Goal: Contribute content: Add original content to the website for others to see

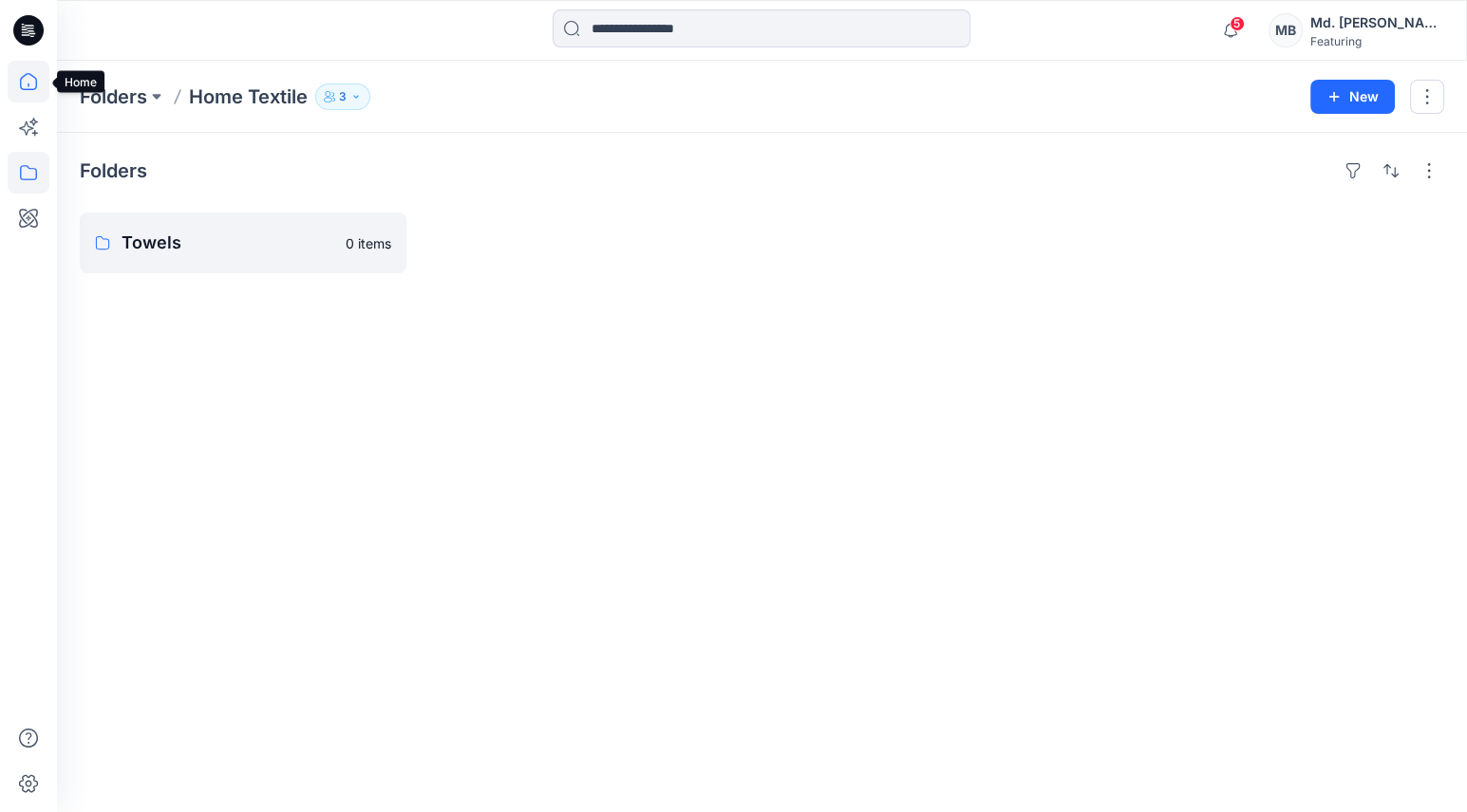
click at [23, 91] on icon at bounding box center [29, 82] width 41 height 41
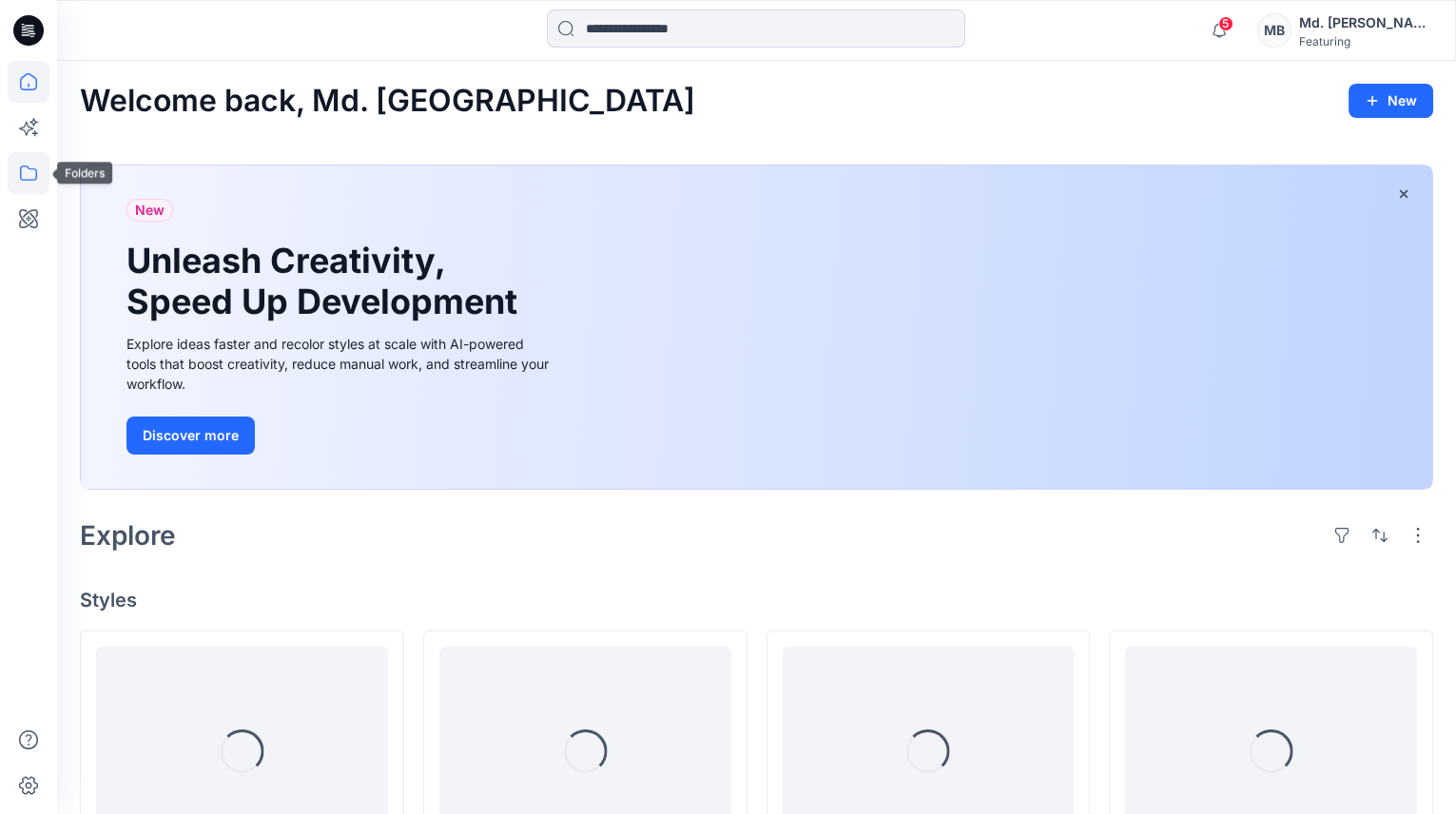
click at [33, 180] on icon at bounding box center [28, 172] width 17 height 15
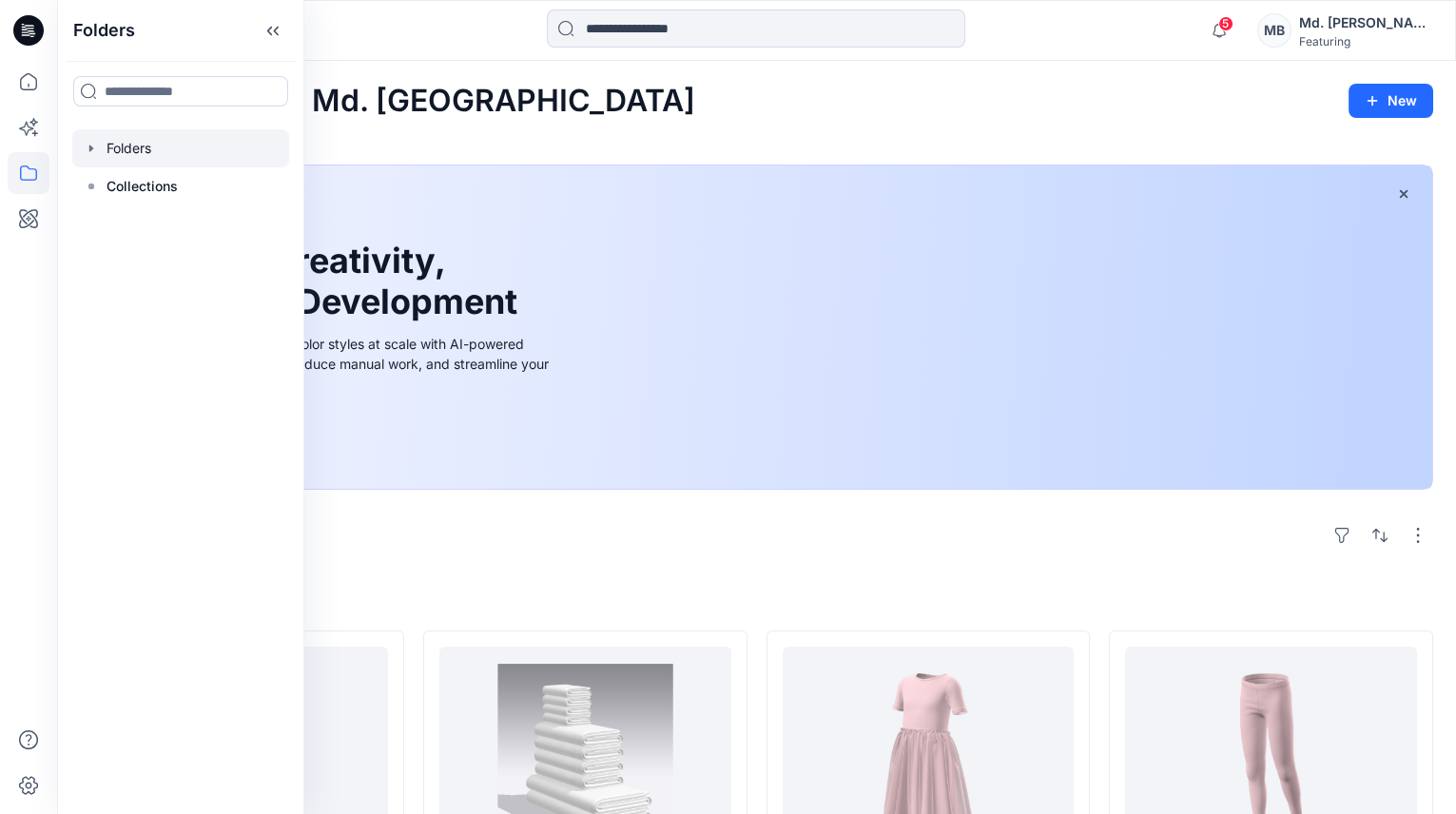
click at [92, 147] on icon "button" at bounding box center [91, 147] width 4 height 7
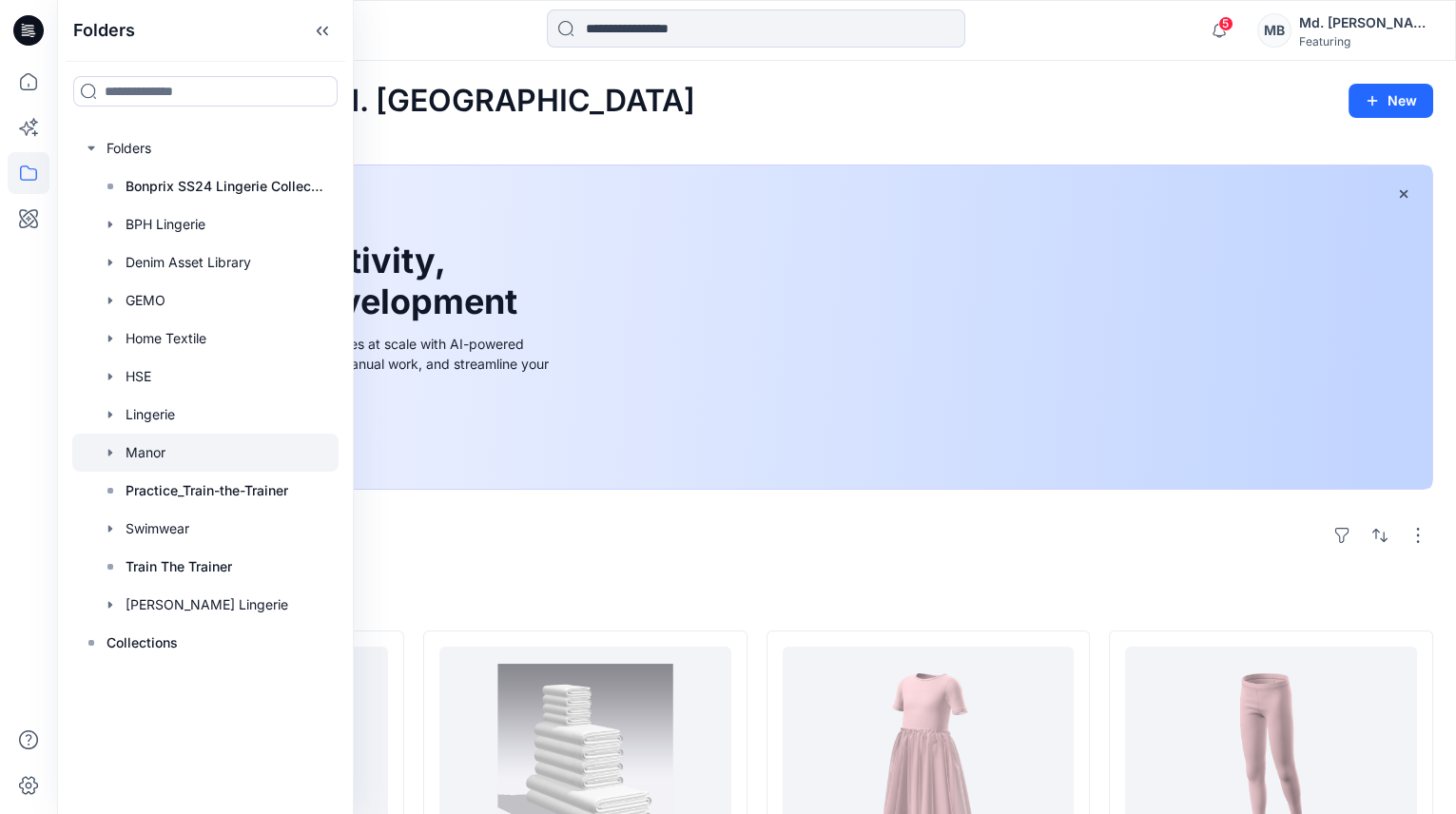
click at [144, 458] on div at bounding box center [205, 453] width 266 height 38
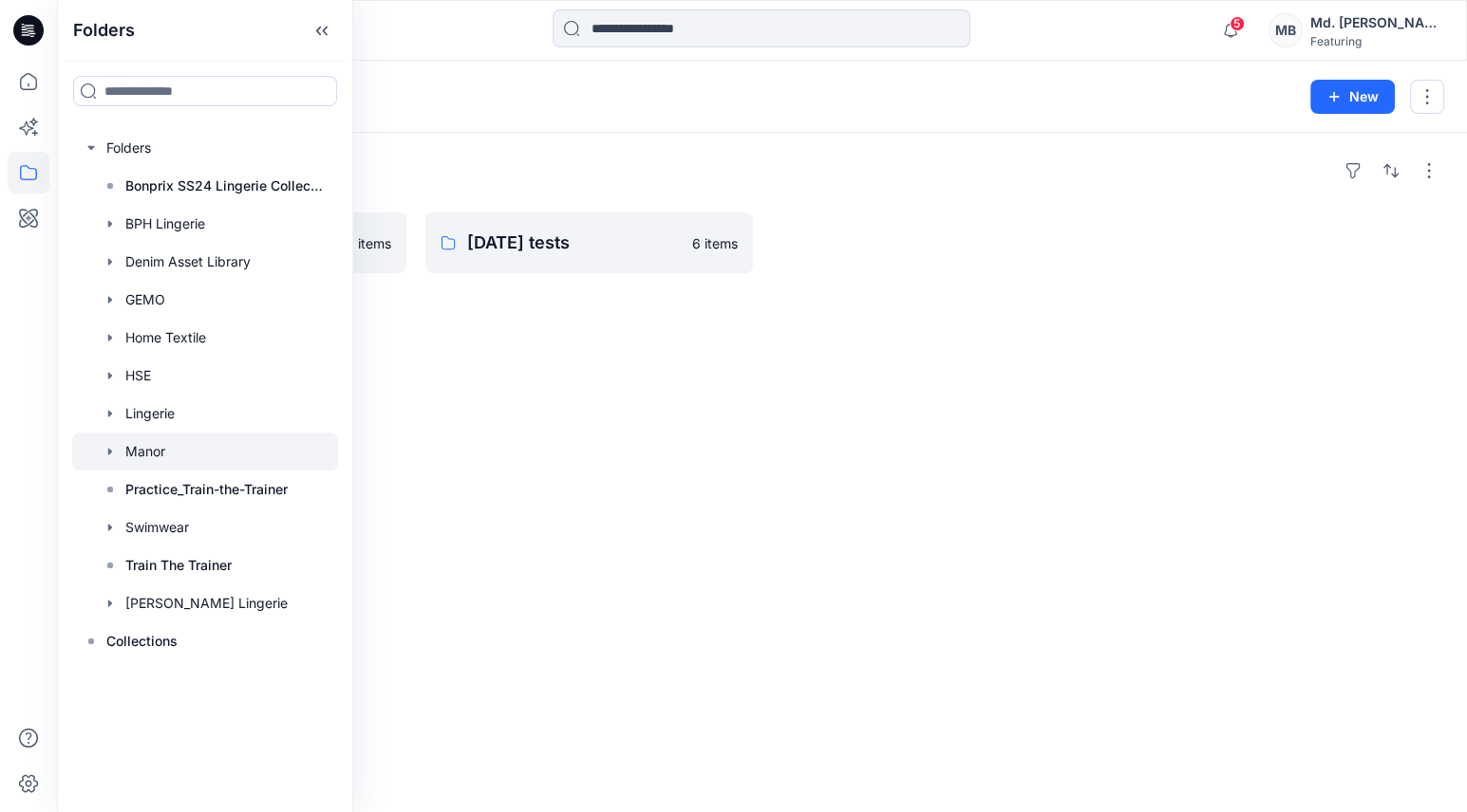
click at [496, 330] on div "Folders POC AW26 0 items May25 tests 6 items" at bounding box center [762, 473] width 1410 height 680
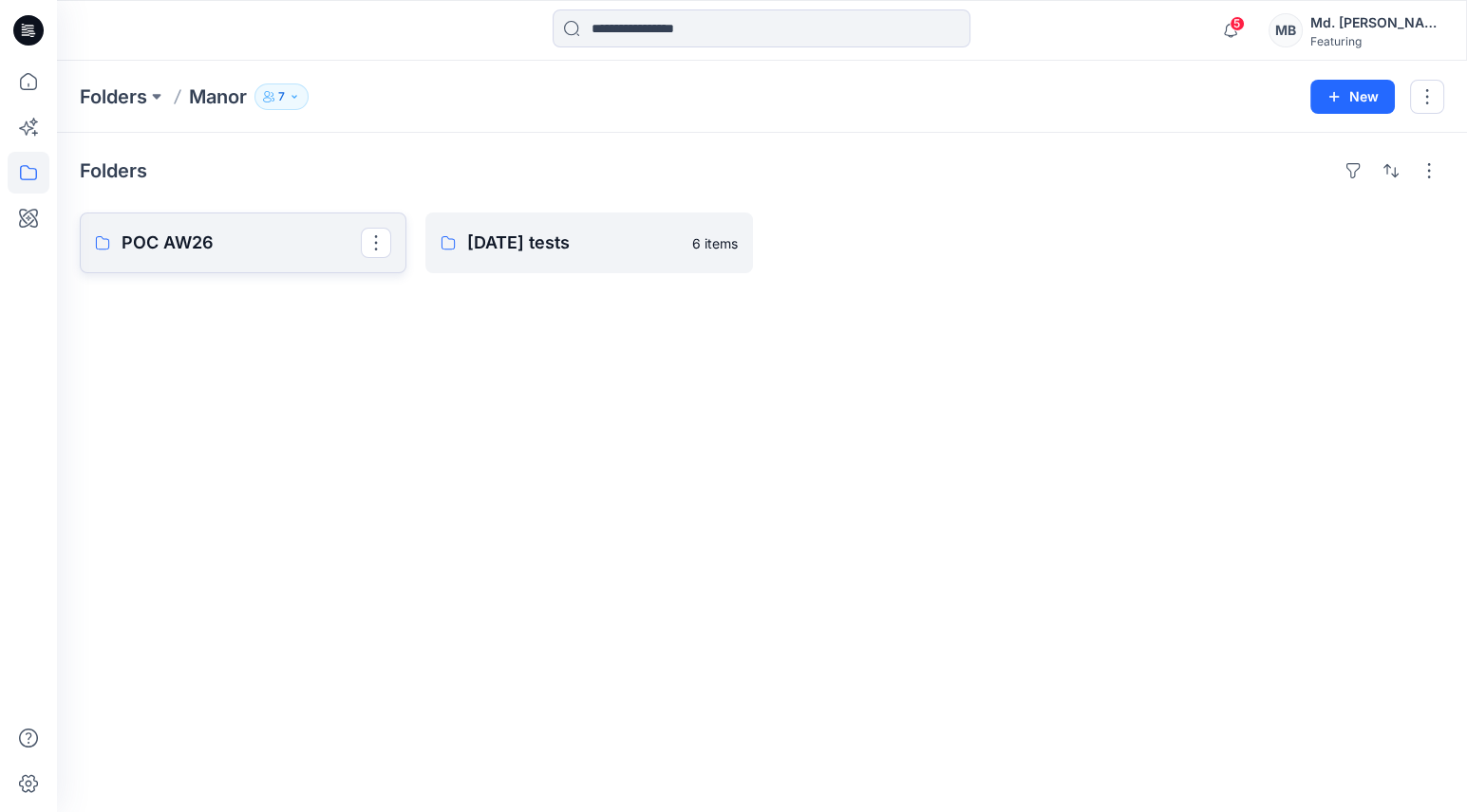
click at [236, 244] on p "POC AW26" at bounding box center [241, 243] width 239 height 27
click at [188, 240] on p "AW26 styles" at bounding box center [241, 243] width 239 height 27
click at [558, 241] on p "Base patterns" at bounding box center [586, 243] width 239 height 27
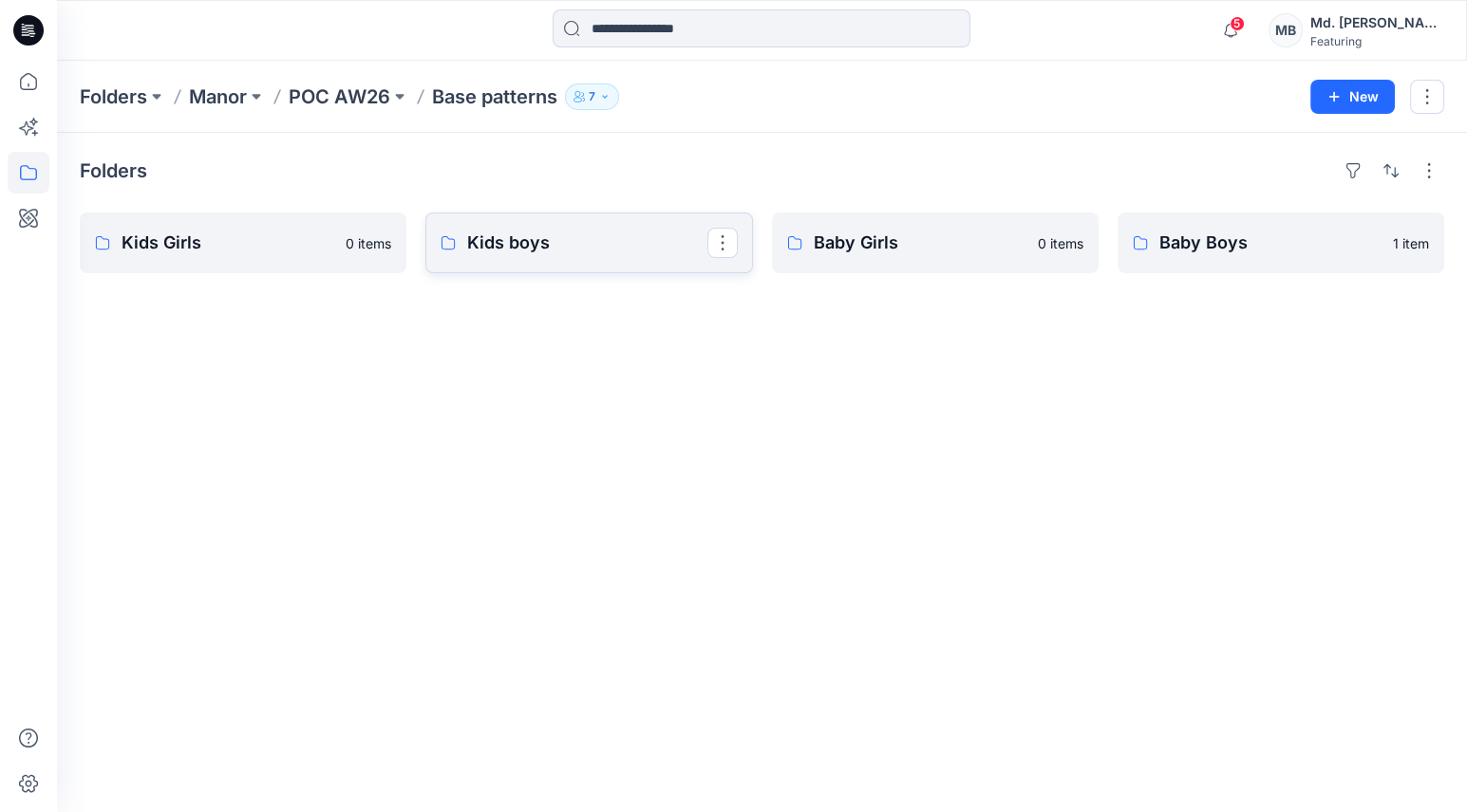
click at [519, 251] on p "Kids boys" at bounding box center [586, 243] width 239 height 27
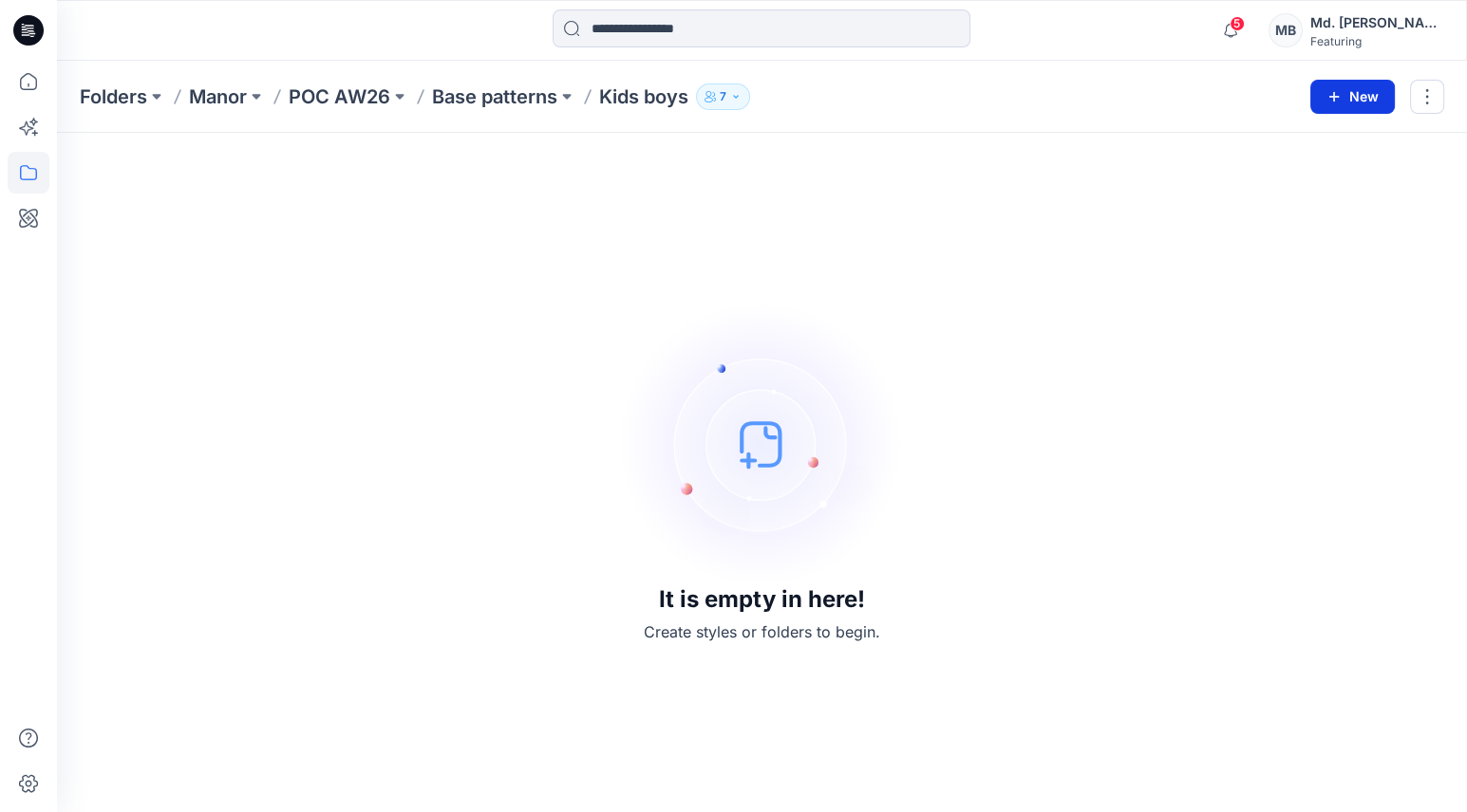
click at [1342, 107] on button "New" at bounding box center [1352, 97] width 85 height 35
click at [1309, 150] on p "New Style" at bounding box center [1294, 143] width 63 height 23
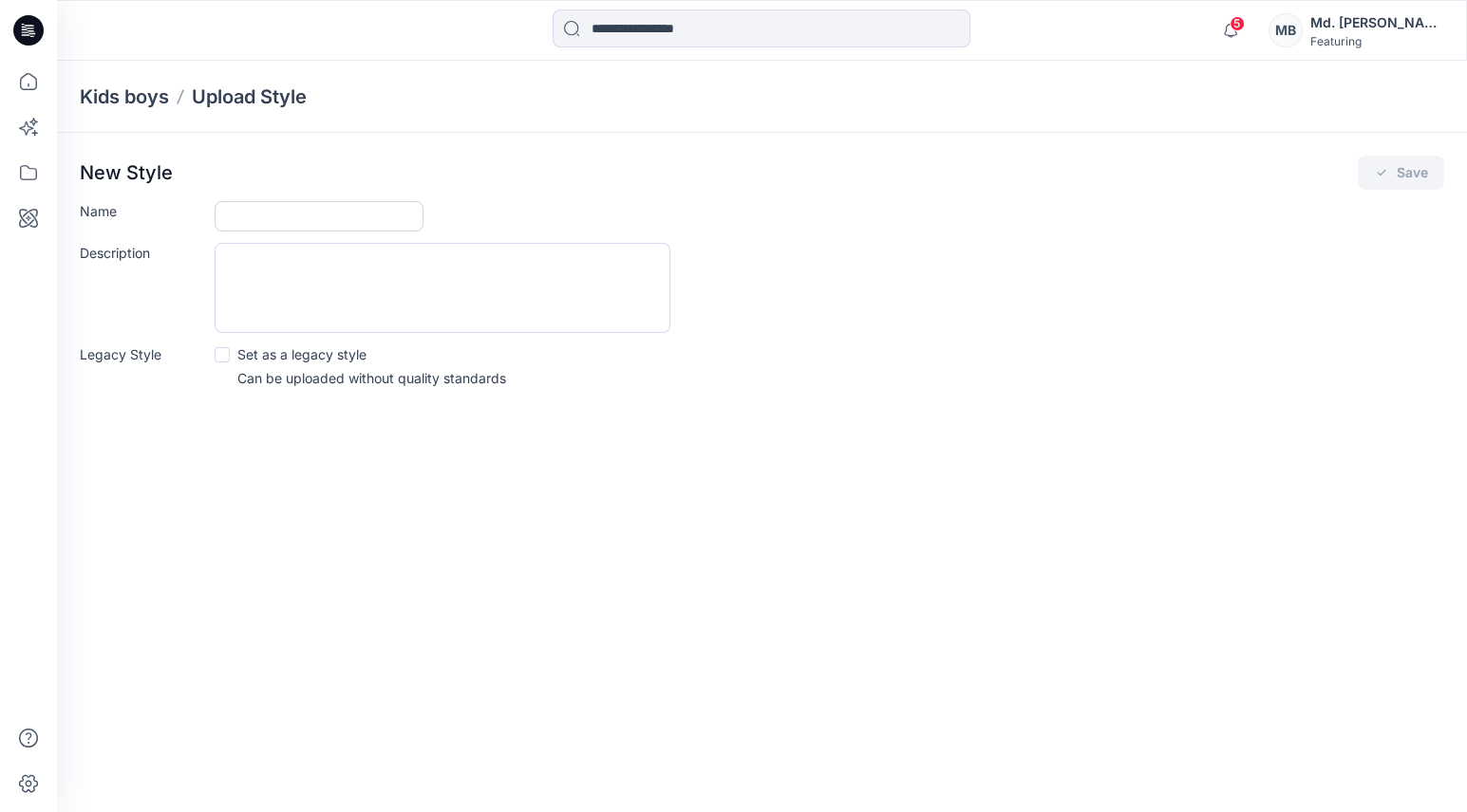
click at [313, 217] on input "Name" at bounding box center [319, 216] width 209 height 31
click at [224, 352] on span at bounding box center [221, 354] width 15 height 15
click at [225, 351] on icon at bounding box center [221, 354] width 9 height 7
click at [223, 353] on span at bounding box center [221, 354] width 15 height 15
click at [250, 219] on input "Name" at bounding box center [319, 216] width 209 height 31
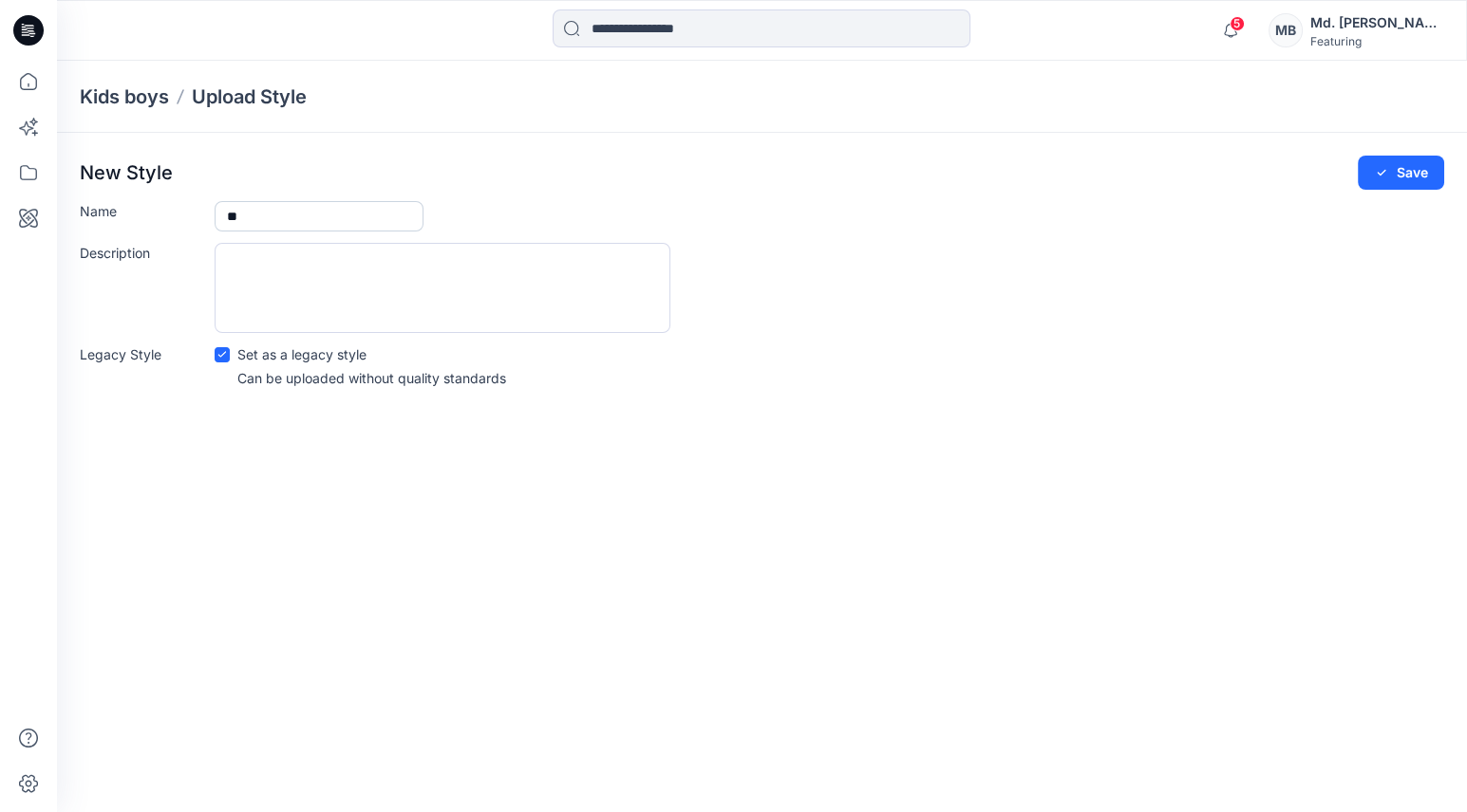
type input "*"
type input "*******"
click at [1415, 174] on button "Save" at bounding box center [1402, 173] width 87 height 35
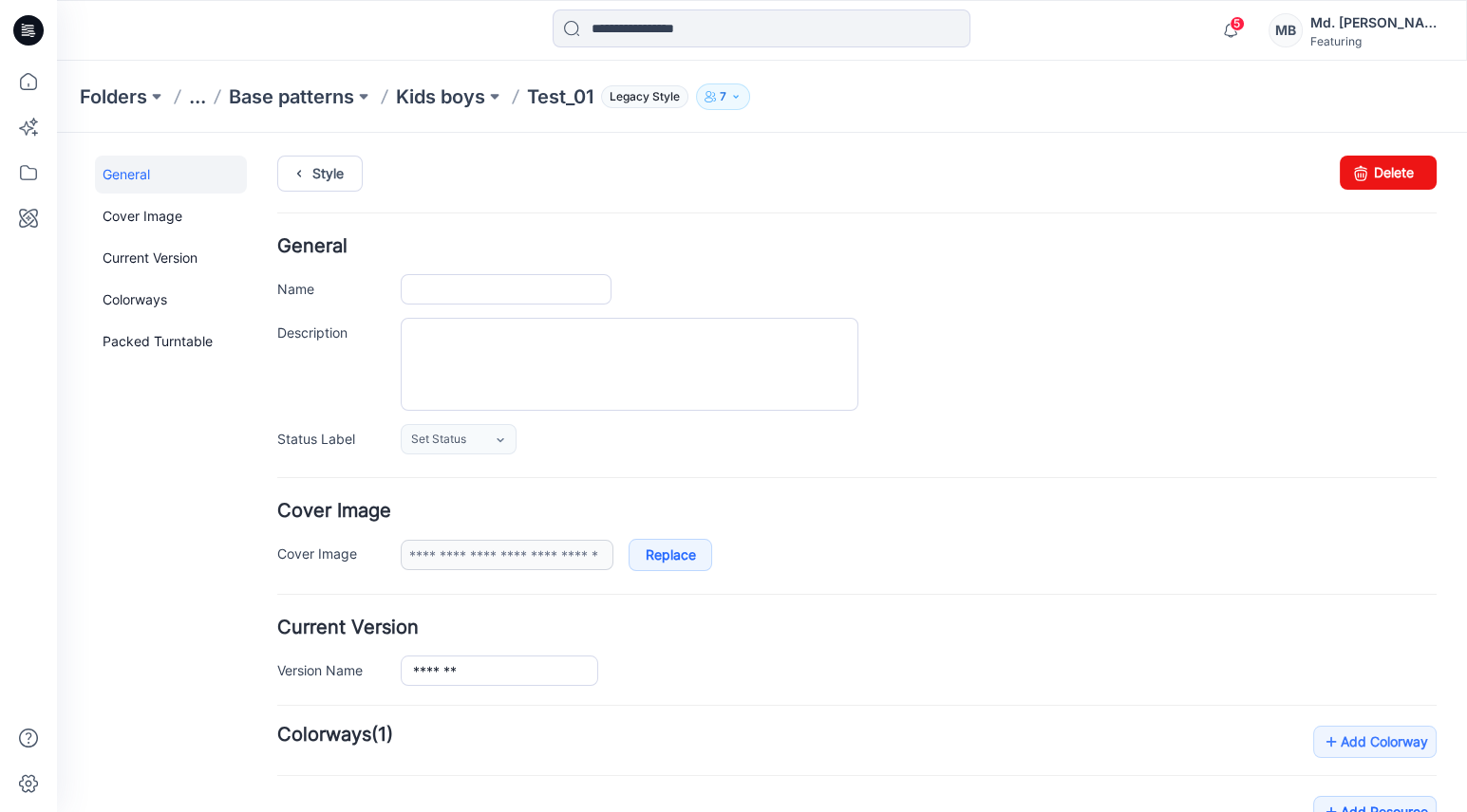
type input "*******"
type input "**********"
click at [1213, 309] on div "General Name ******* Description Status Label Set Status Set Status Approved Cu…" at bounding box center [857, 345] width 1160 height 217
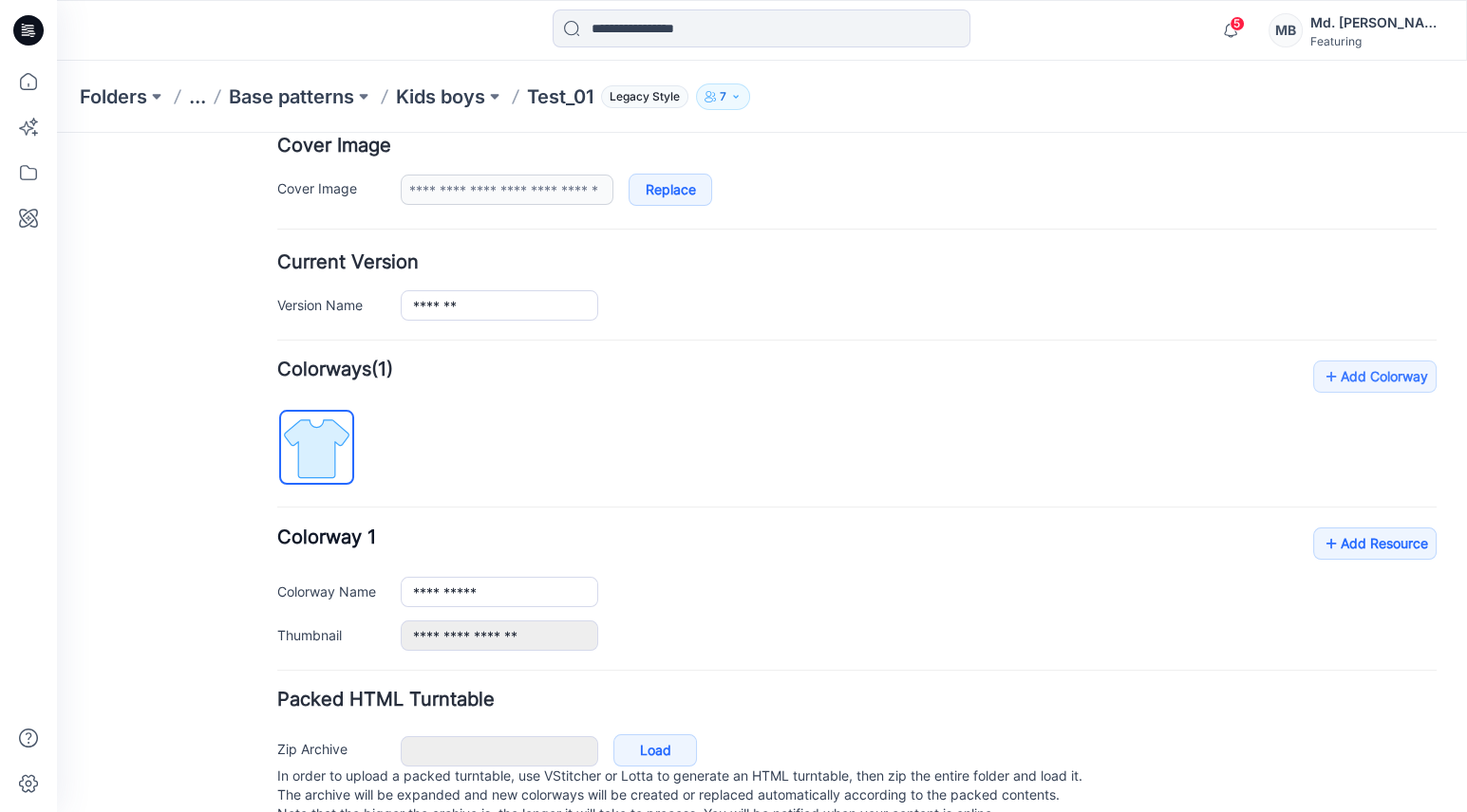
scroll to position [413, 0]
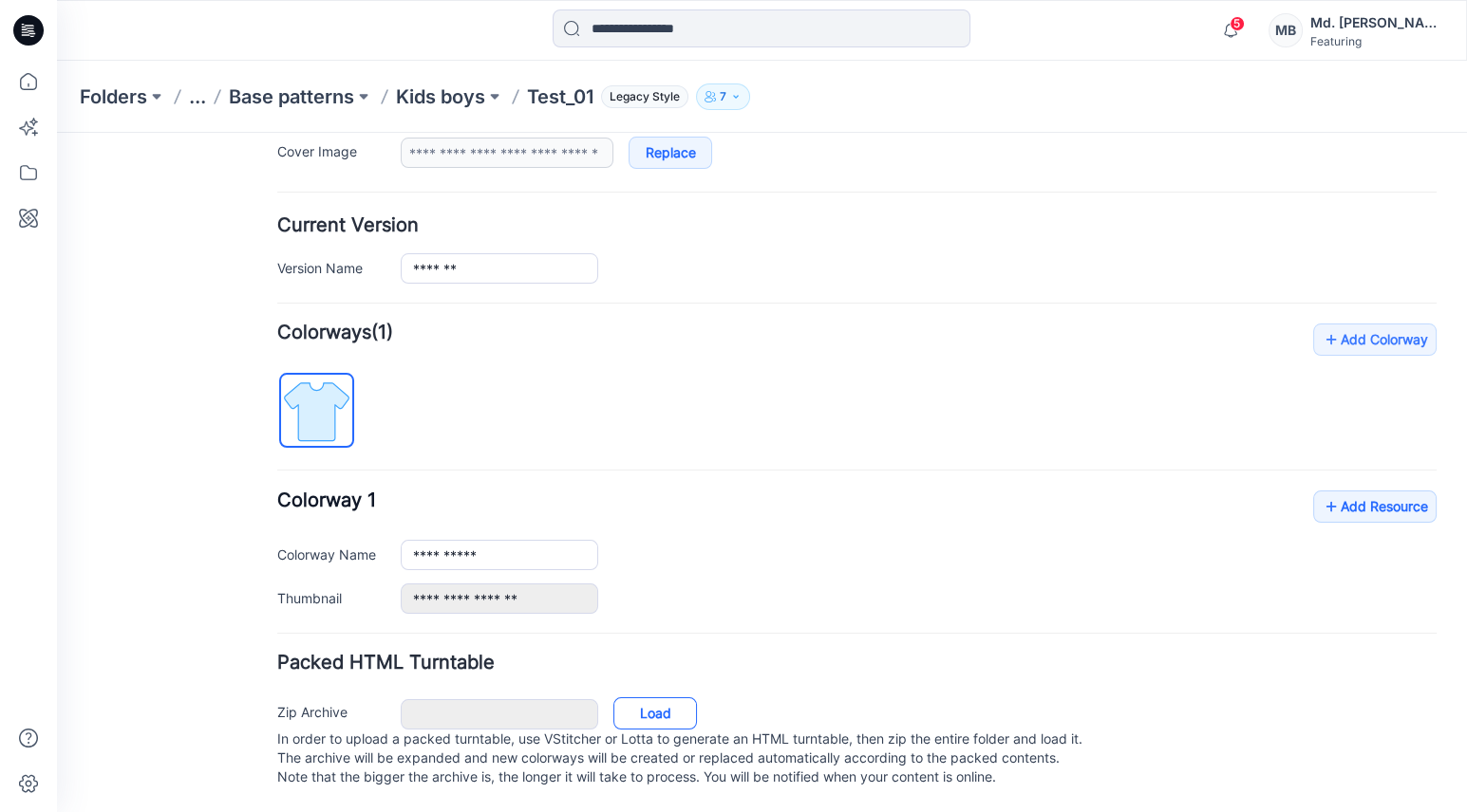
click at [672, 698] on link "Load" at bounding box center [655, 713] width 84 height 33
click at [1336, 490] on link "Add Resource" at bounding box center [1374, 506] width 123 height 33
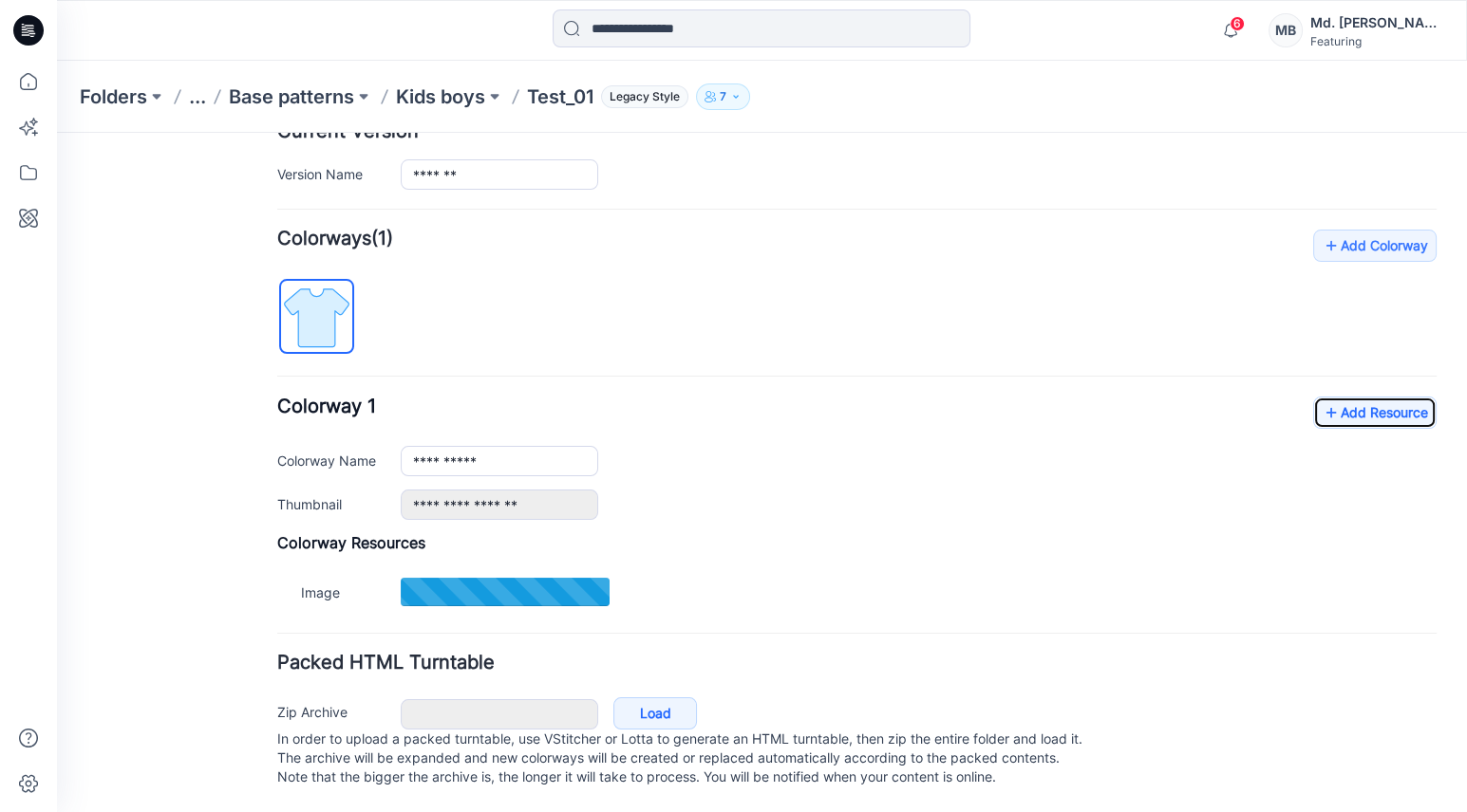
scroll to position [509, 0]
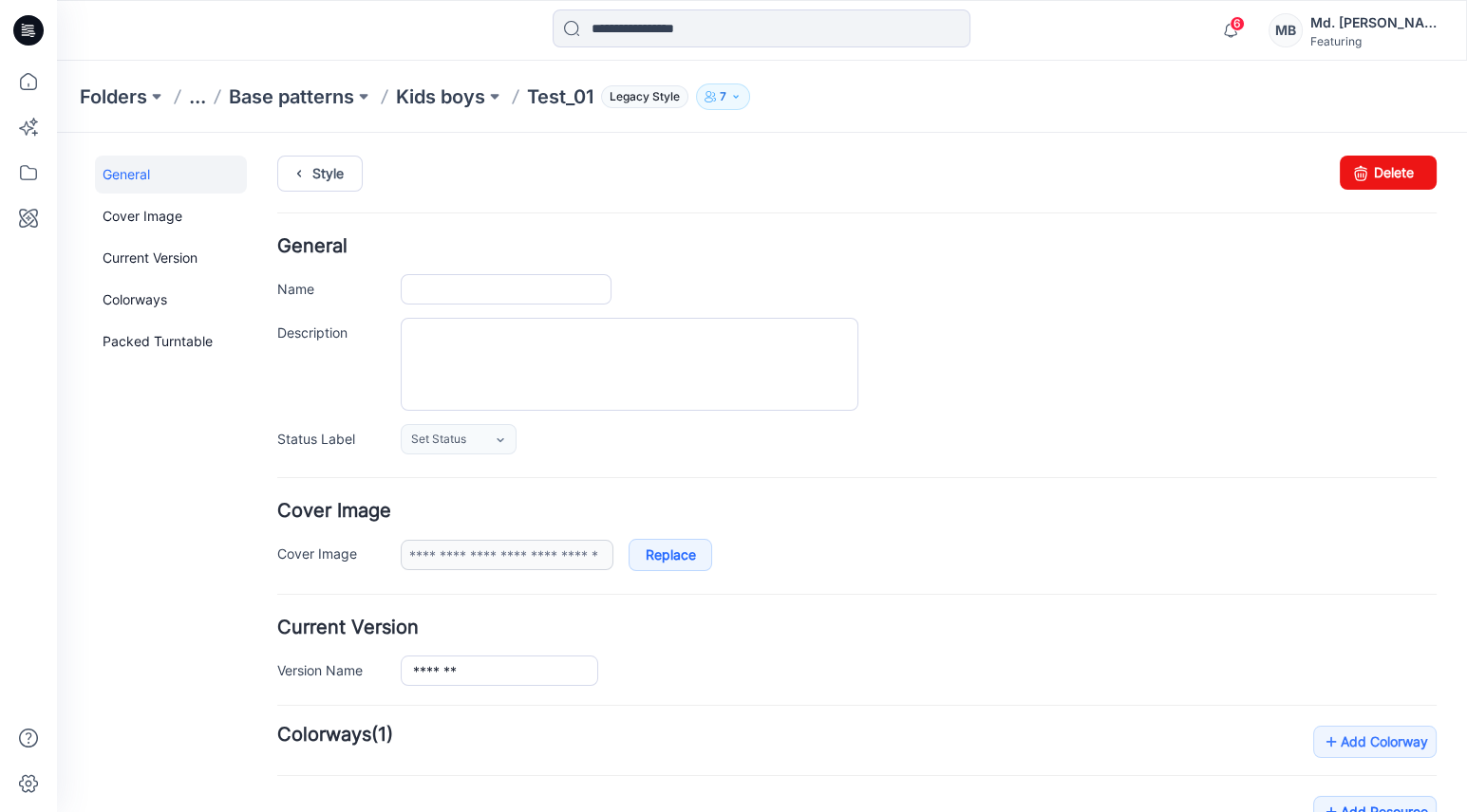
type input "*******"
type input "**********"
type input "*********"
click at [509, 341] on textarea "Description" at bounding box center [630, 364] width 458 height 93
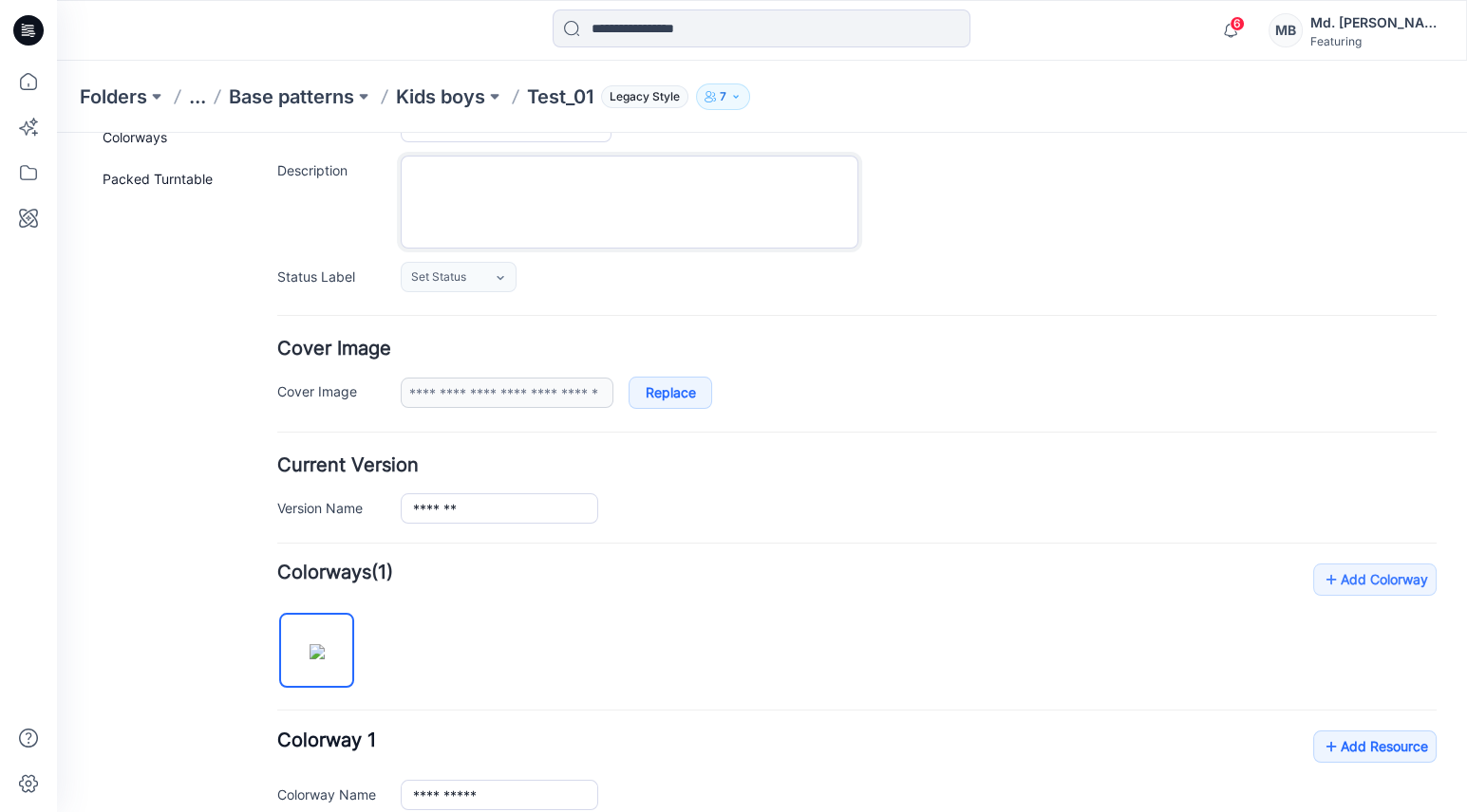
scroll to position [172, 0]
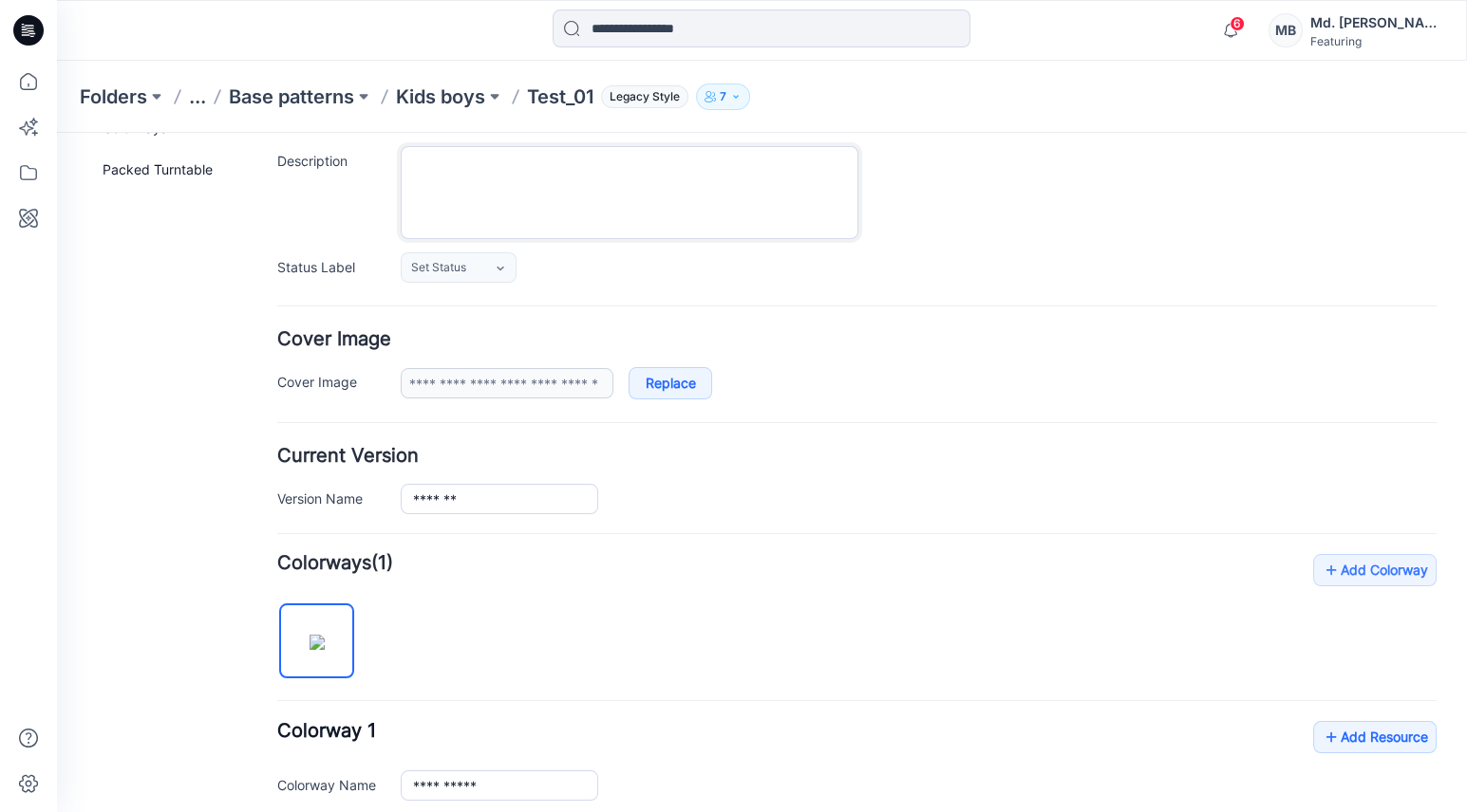
click at [444, 167] on textarea "Description" at bounding box center [630, 192] width 458 height 93
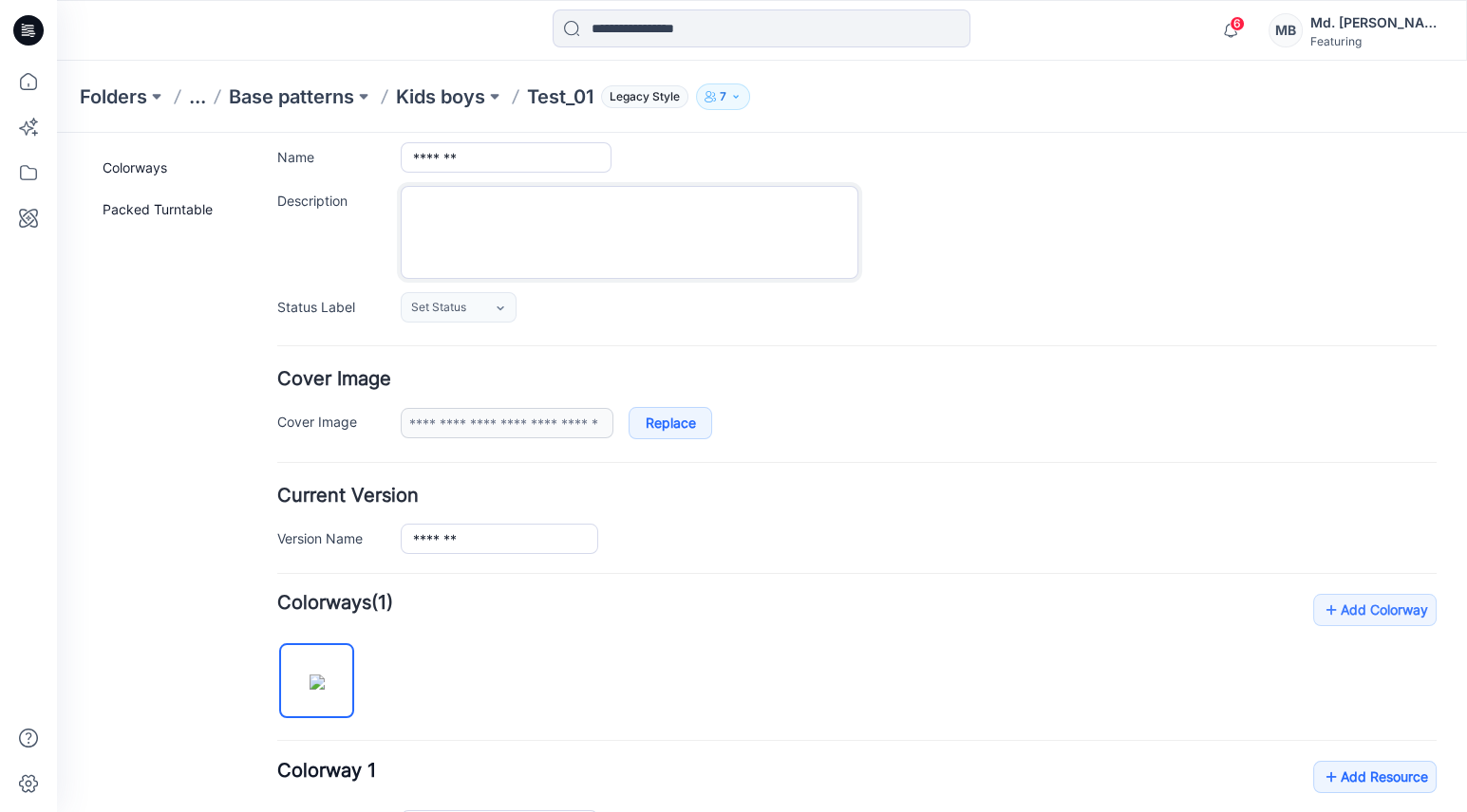
scroll to position [0, 0]
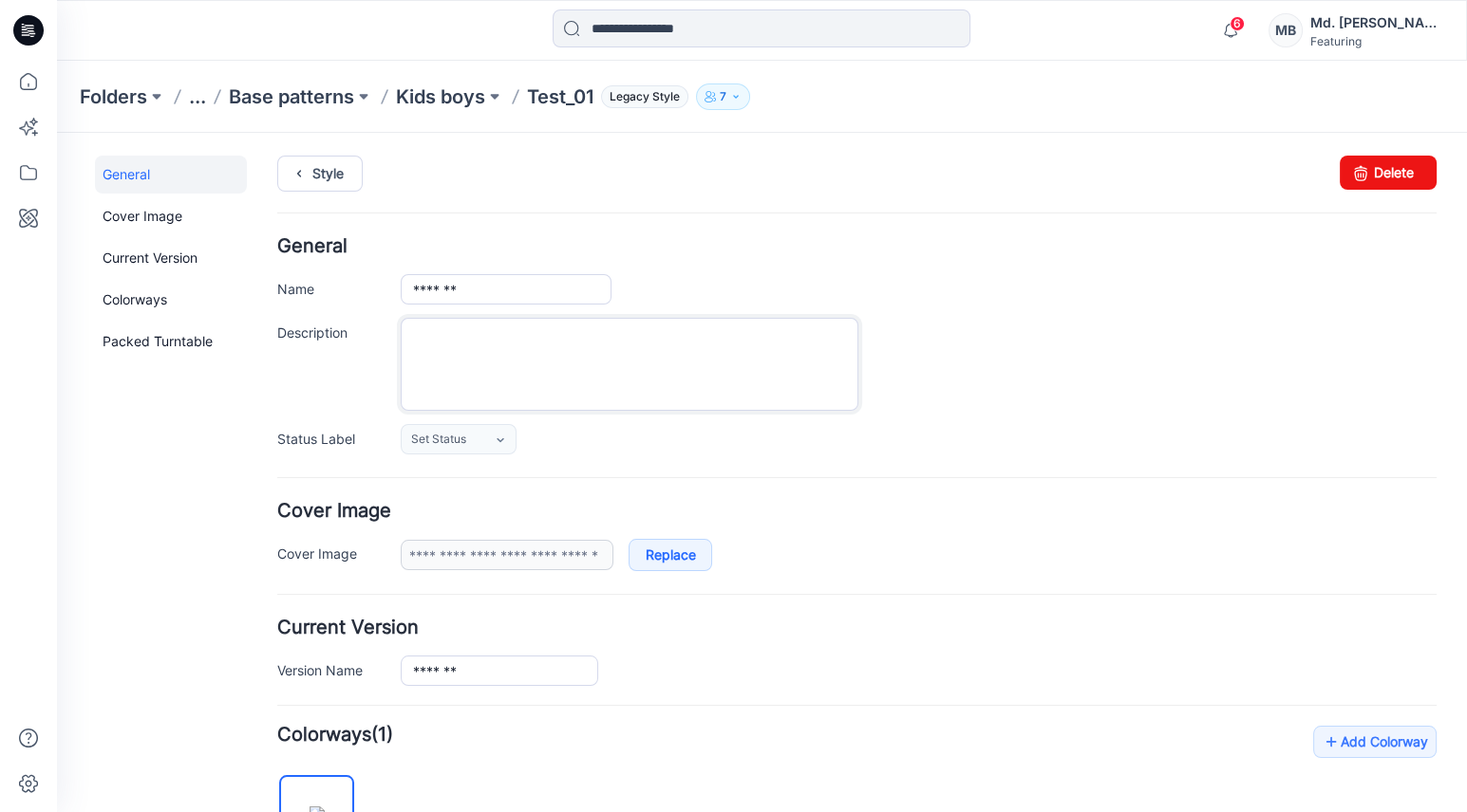
click at [528, 365] on textarea "Description" at bounding box center [630, 364] width 458 height 93
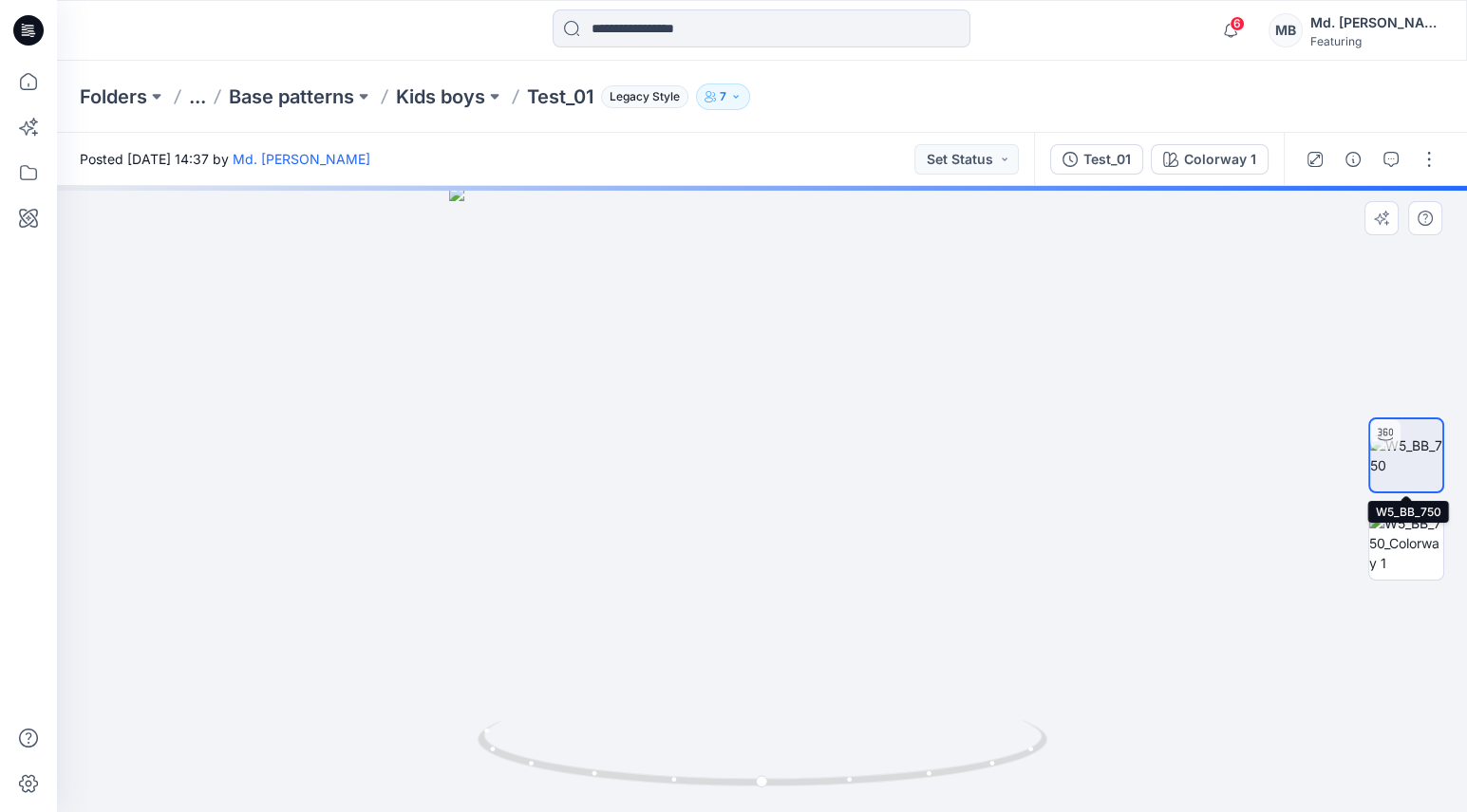
click at [1407, 462] on img at bounding box center [1406, 456] width 72 height 39
drag, startPoint x: 891, startPoint y: 630, endPoint x: 1331, endPoint y: 507, distance: 456.9
click at [1331, 507] on div at bounding box center [762, 499] width 1410 height 627
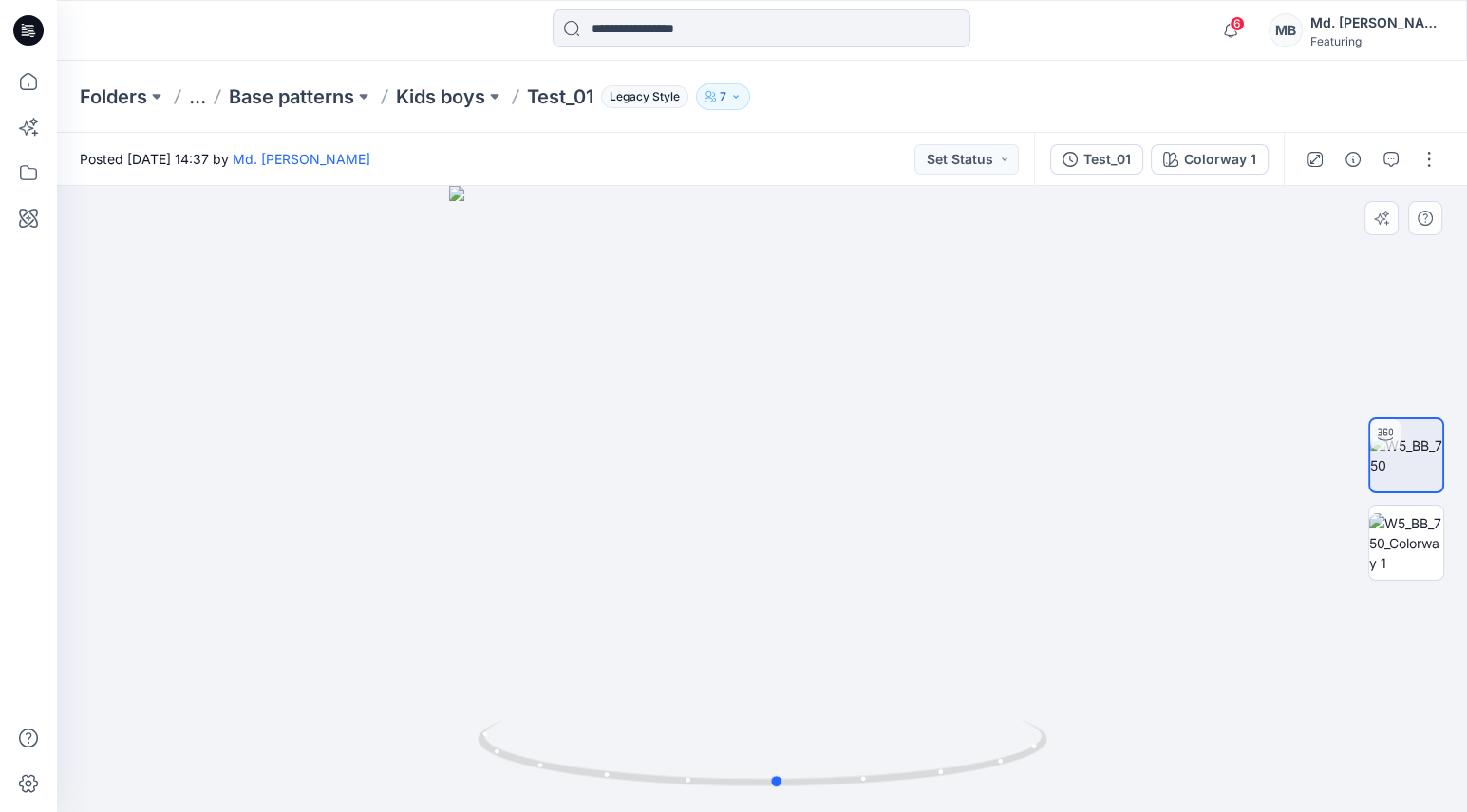
drag, startPoint x: 793, startPoint y: 612, endPoint x: 1066, endPoint y: 569, distance: 276.4
click at [1066, 569] on div at bounding box center [762, 499] width 1410 height 627
click at [1425, 148] on button "button" at bounding box center [1428, 159] width 31 height 31
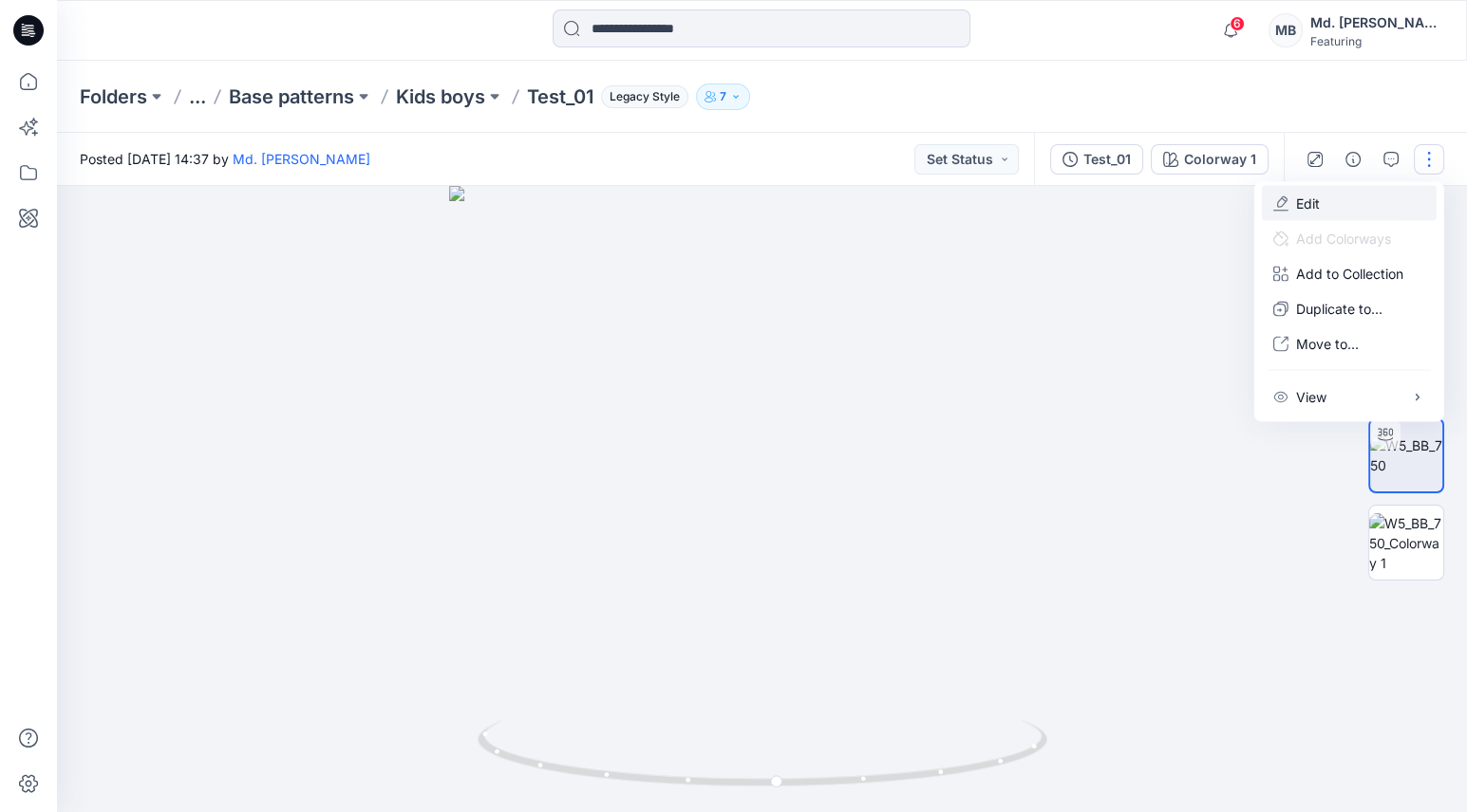
click at [1309, 202] on p "Edit" at bounding box center [1308, 203] width 24 height 20
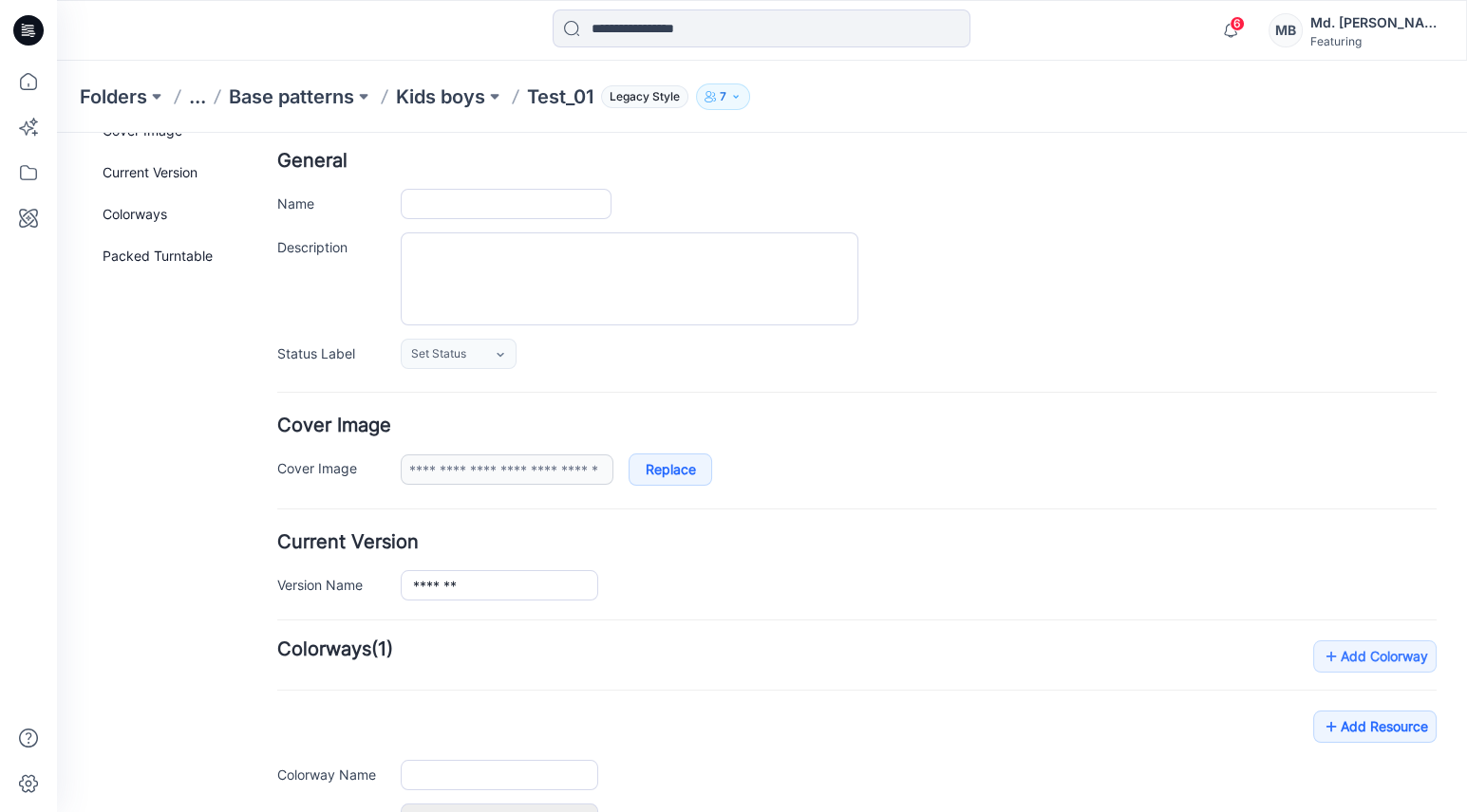
type input "*******"
type input "**********"
type input "*********"
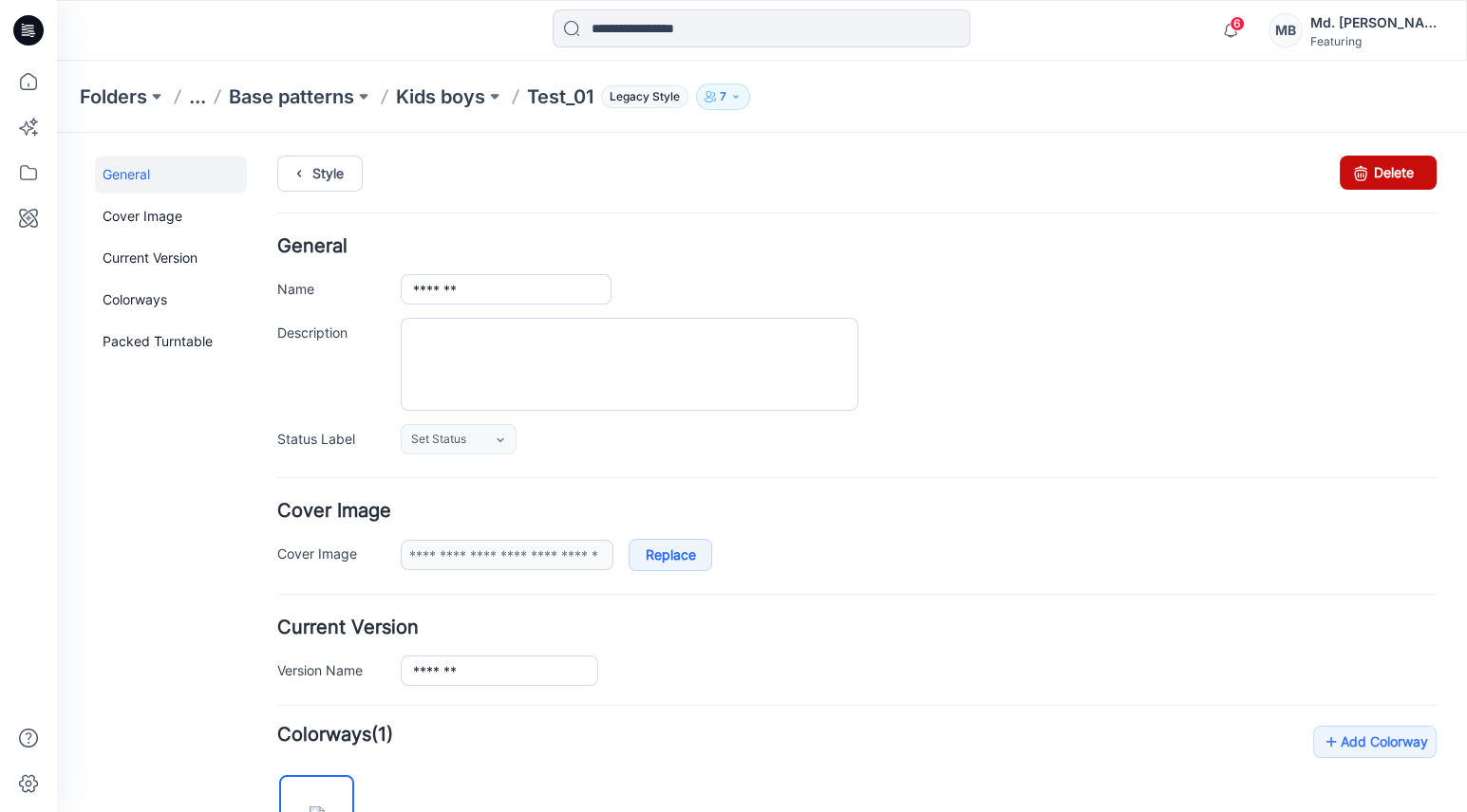
click at [1362, 169] on link "Delete" at bounding box center [1388, 173] width 97 height 35
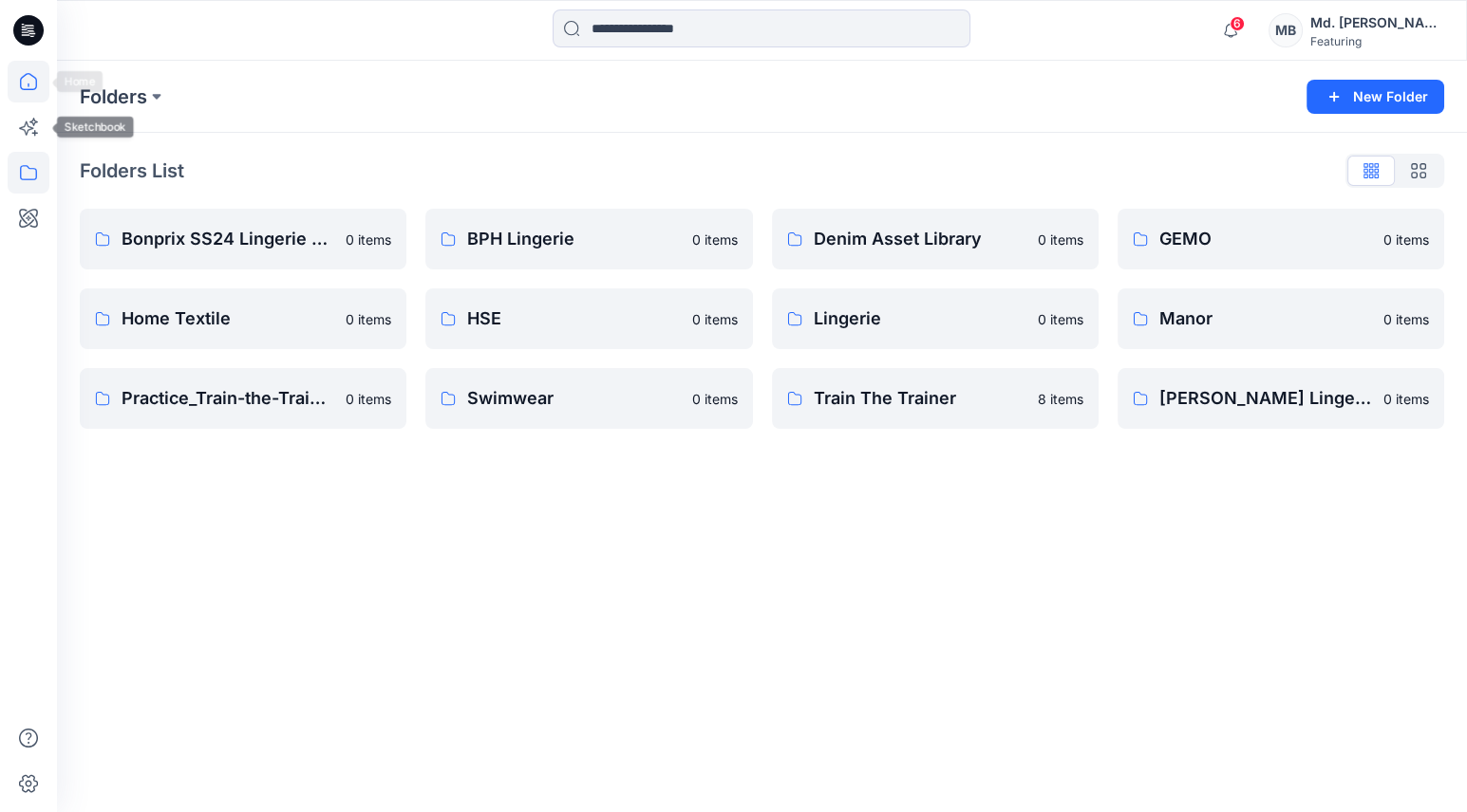
click at [22, 101] on icon at bounding box center [29, 82] width 41 height 41
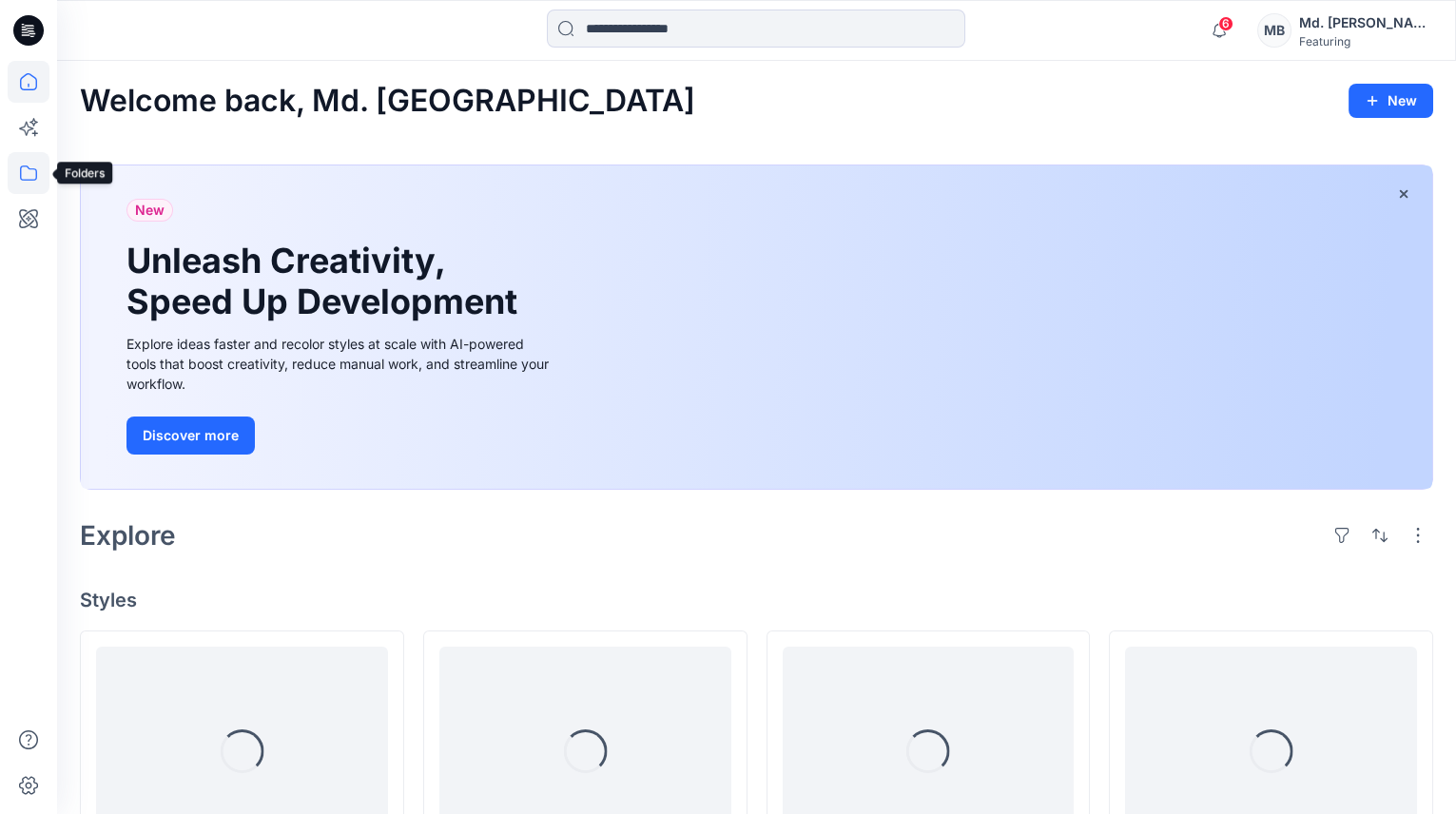
click at [33, 166] on icon at bounding box center [29, 173] width 42 height 42
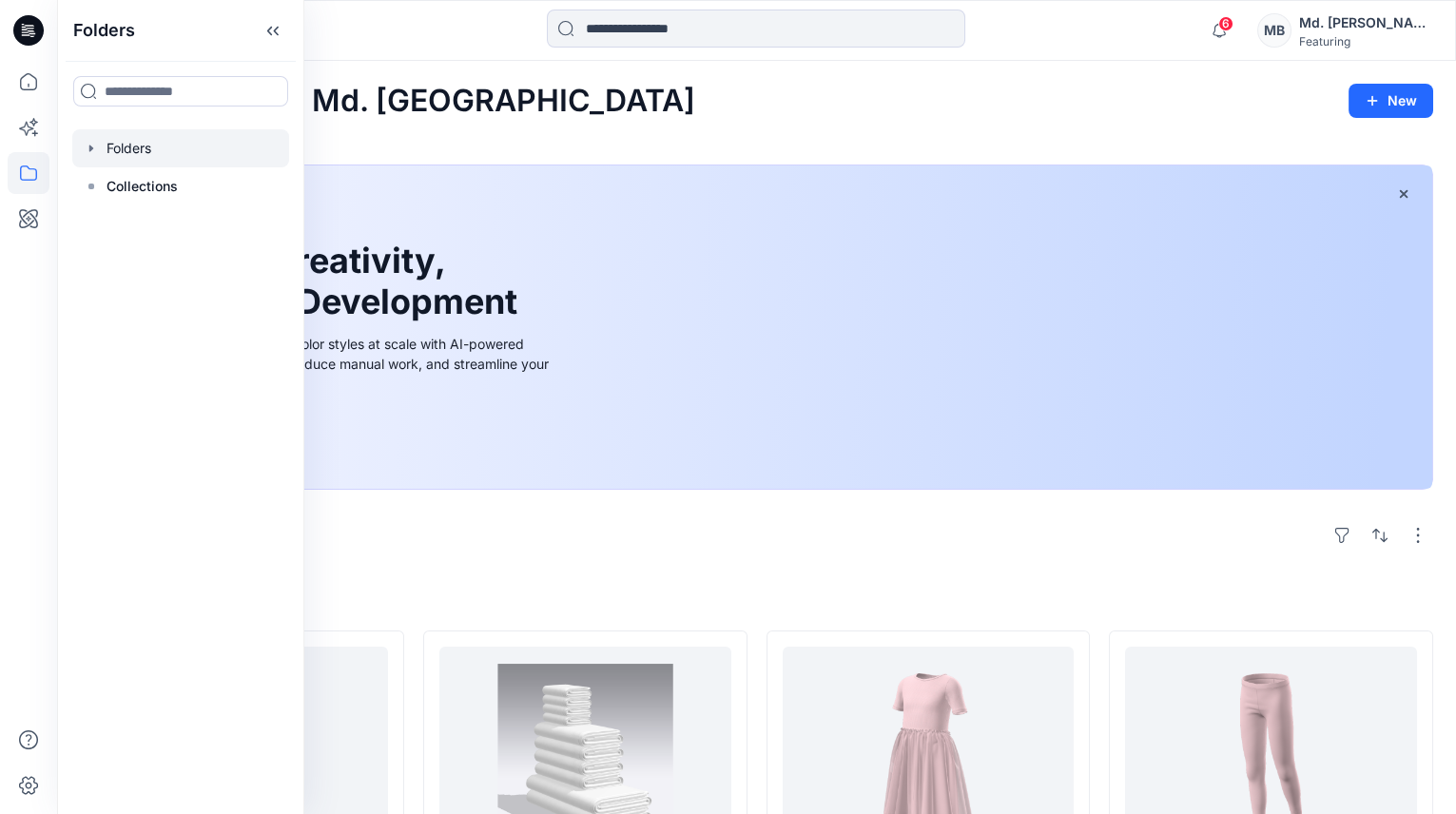
click at [93, 149] on icon "button" at bounding box center [91, 147] width 15 height 15
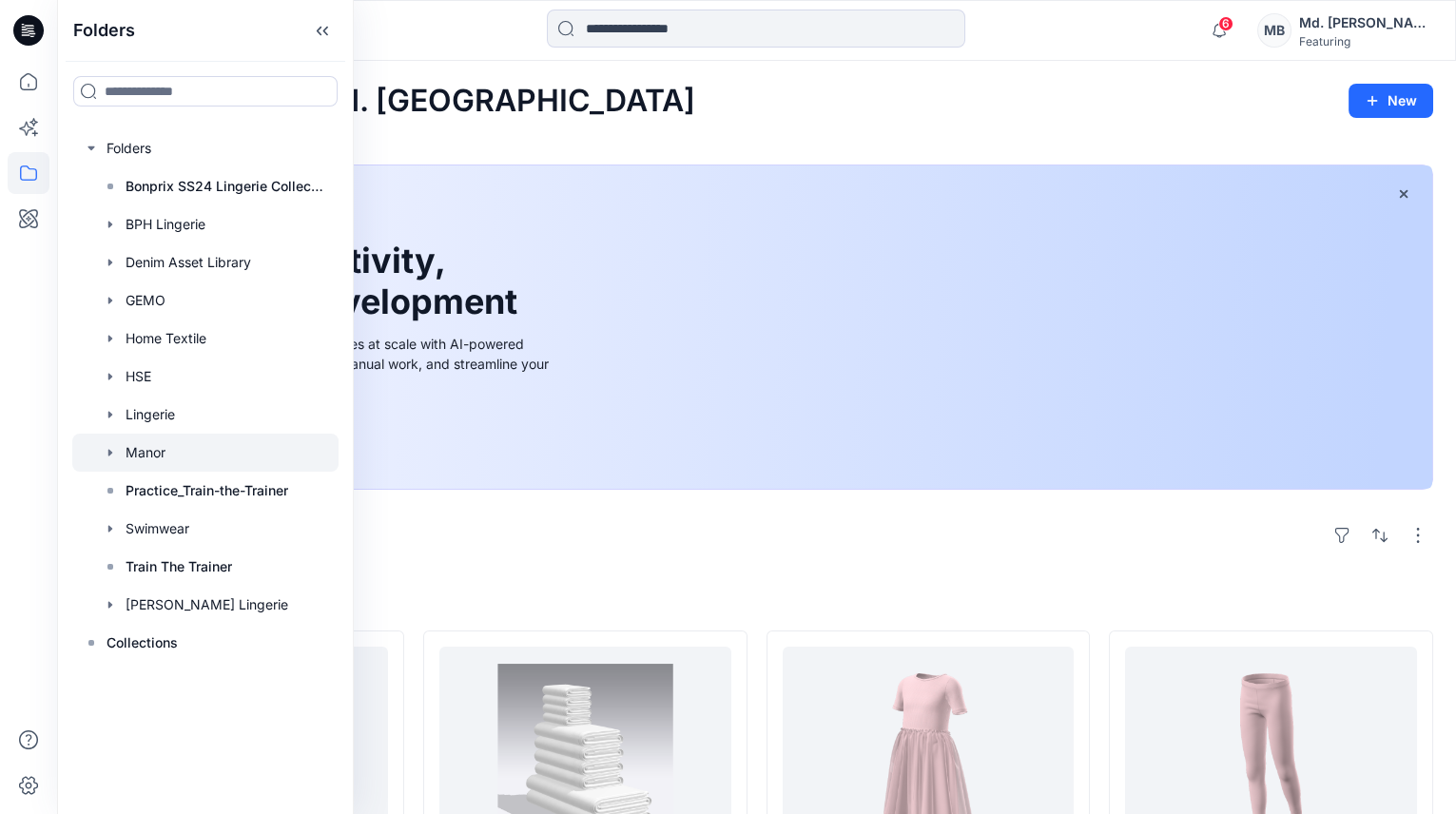
click at [163, 453] on div at bounding box center [205, 453] width 266 height 38
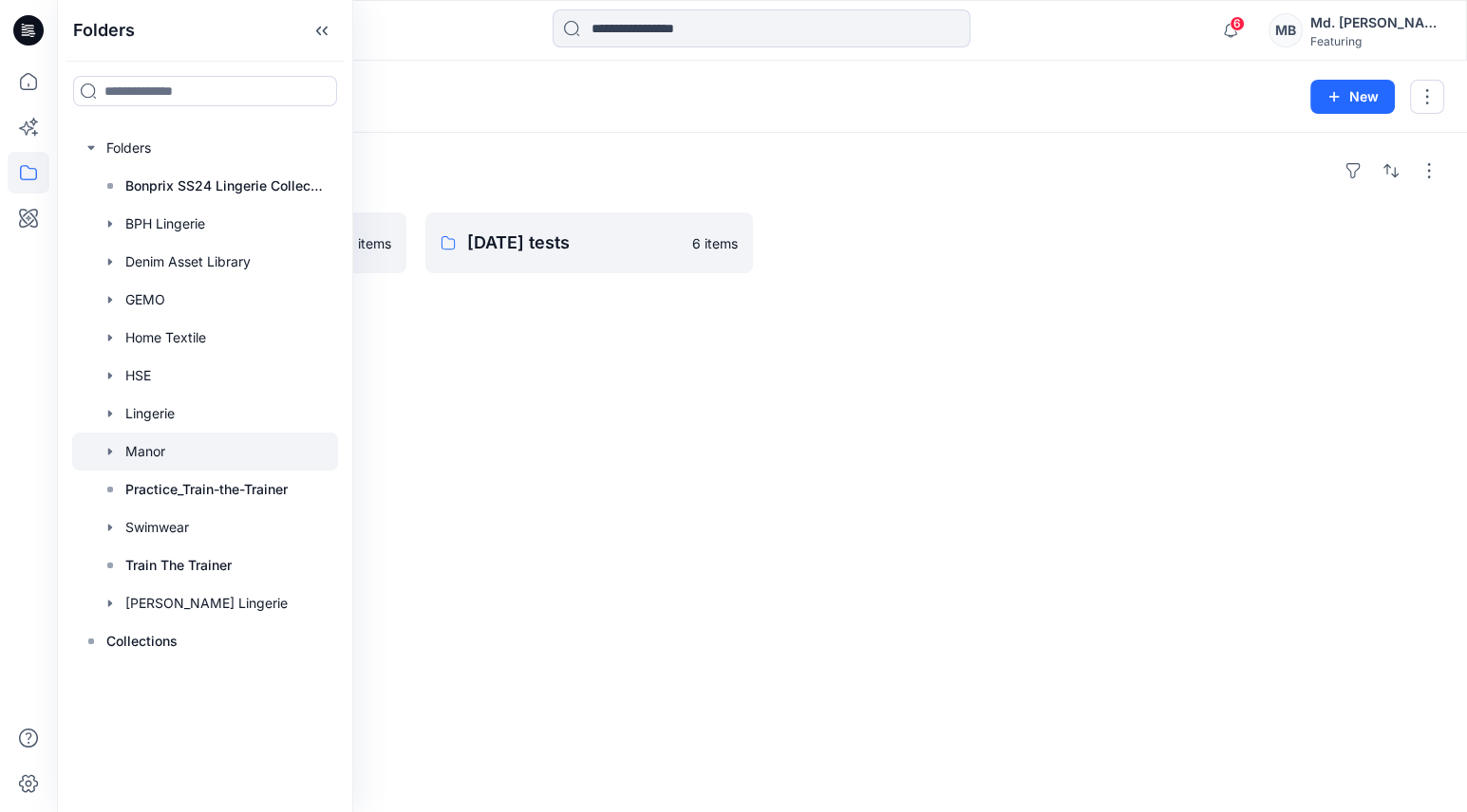
click at [484, 387] on div "Folders POC AW26 0 items May25 tests 6 items" at bounding box center [762, 473] width 1410 height 680
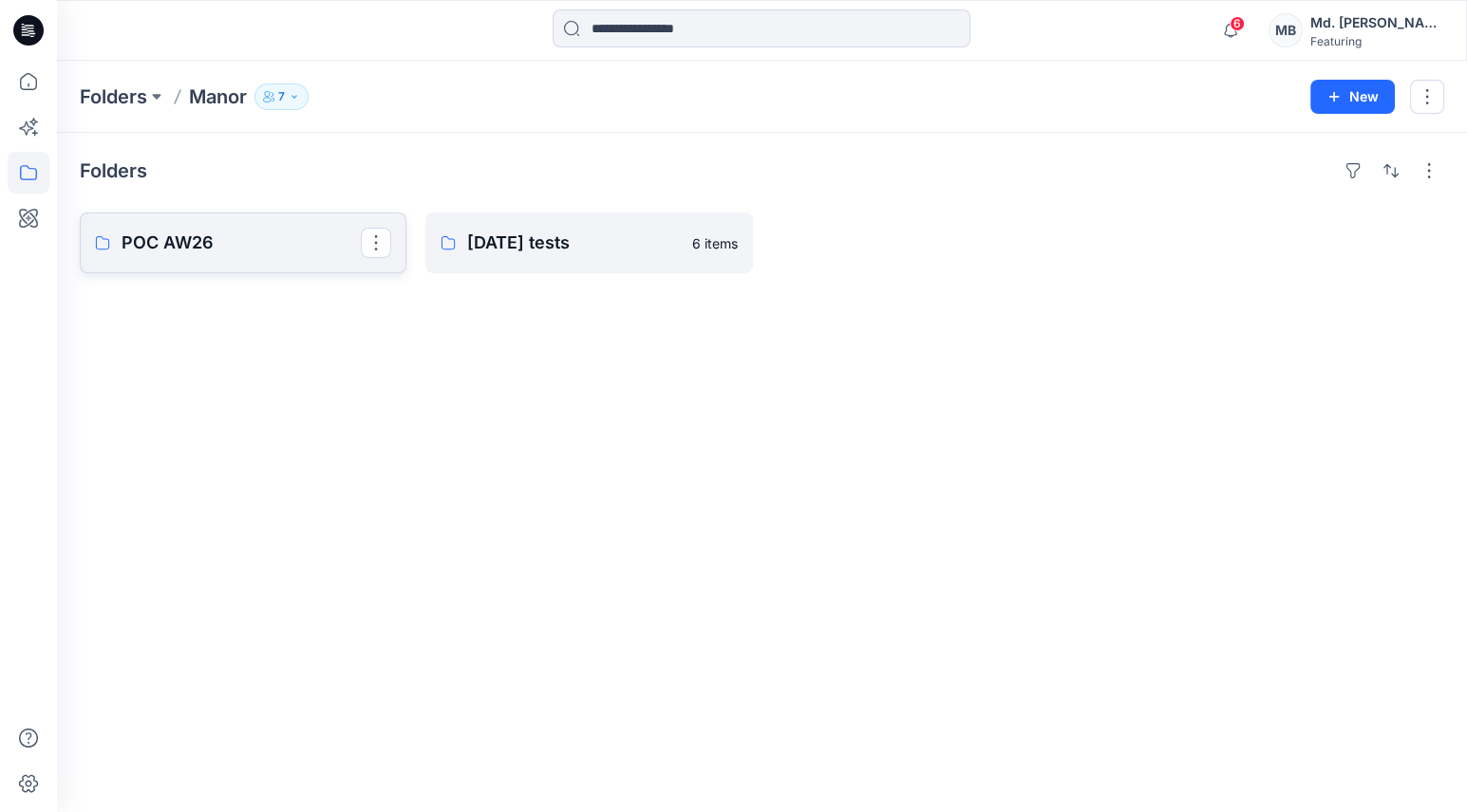
click at [295, 258] on link "POC AW26" at bounding box center [243, 243] width 327 height 61
click at [622, 237] on p "Base patterns" at bounding box center [586, 243] width 239 height 27
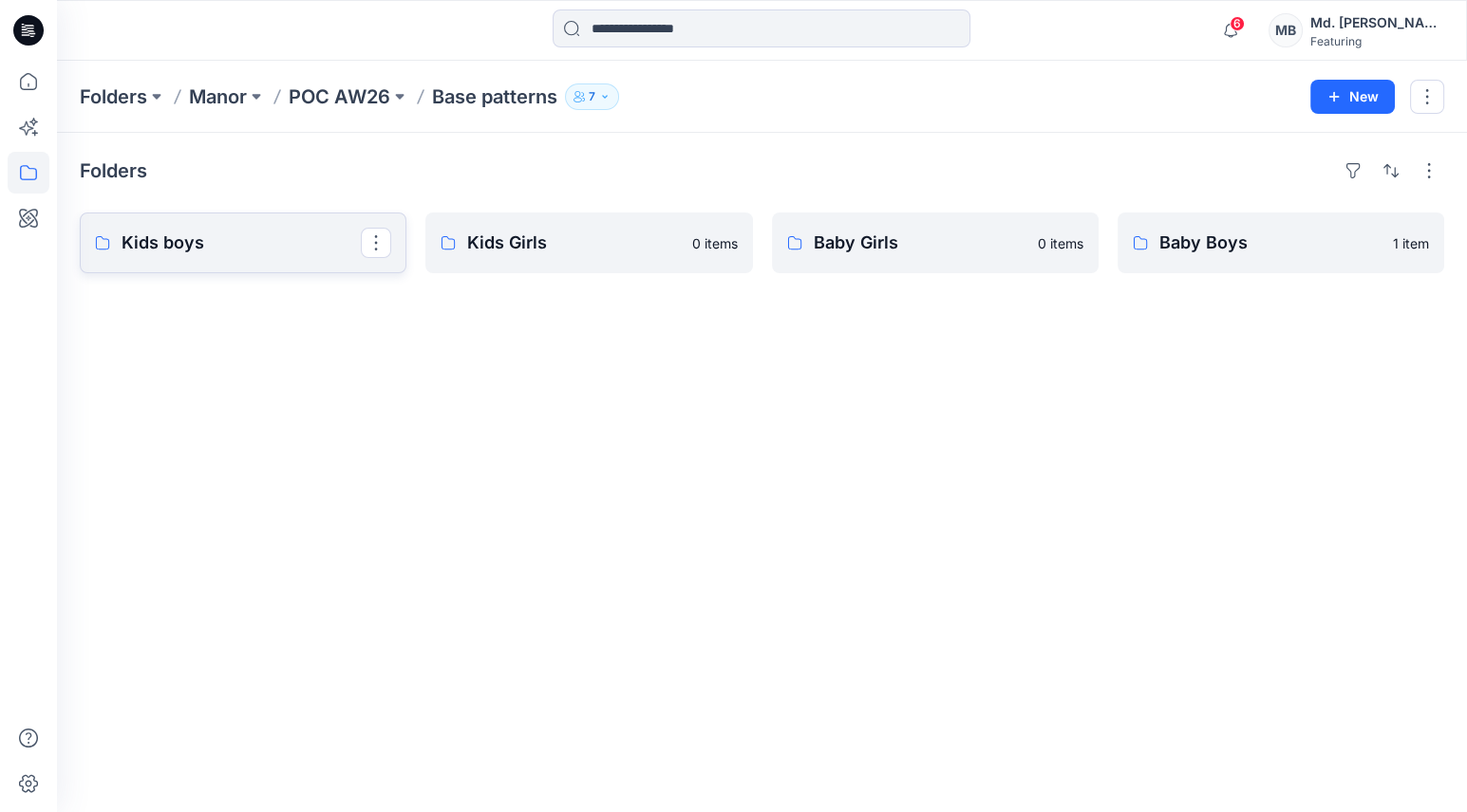
click at [237, 243] on p "Kids boys" at bounding box center [241, 243] width 239 height 27
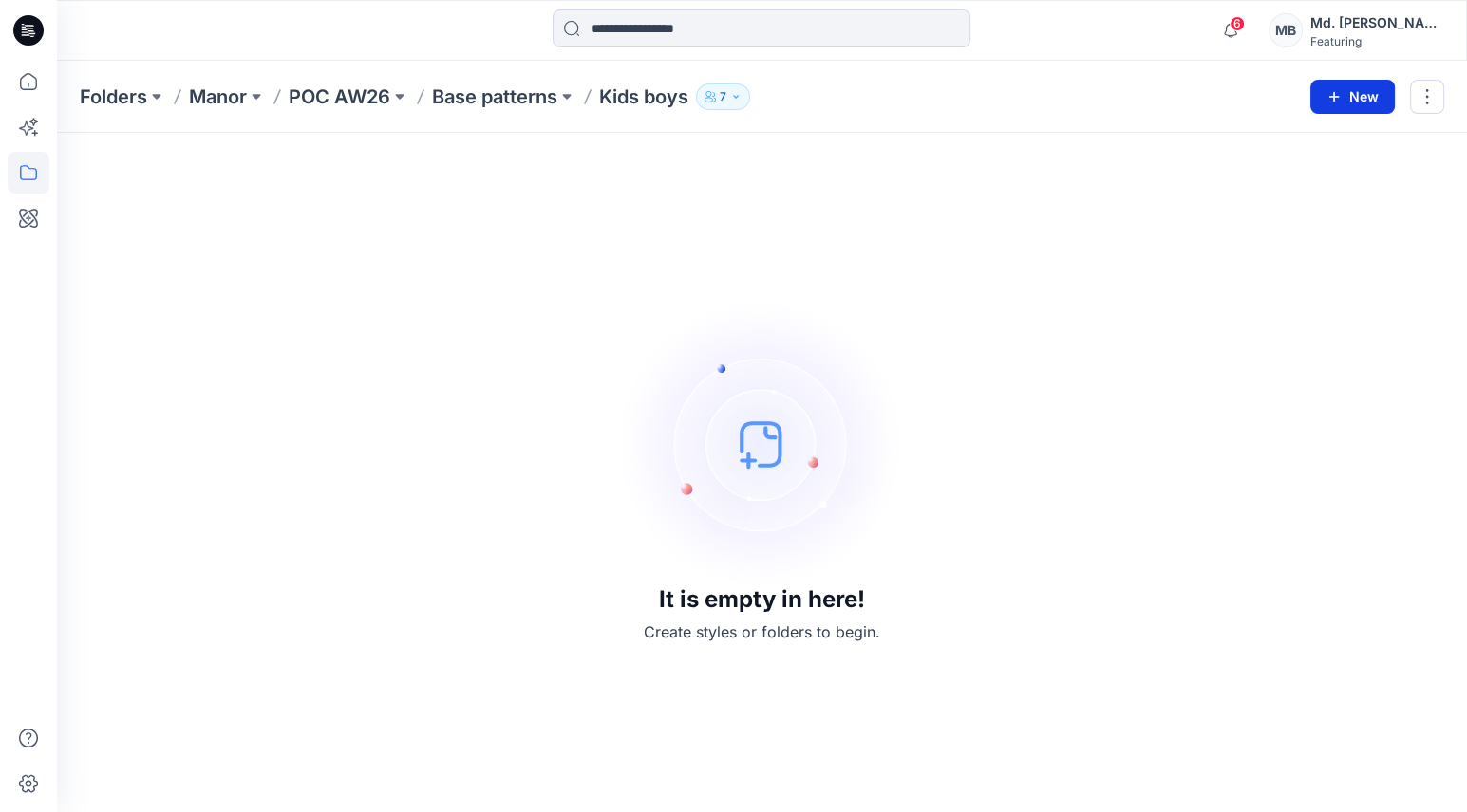
click at [1351, 94] on button "New" at bounding box center [1352, 97] width 85 height 35
click at [1317, 148] on p "New Style" at bounding box center [1294, 143] width 63 height 23
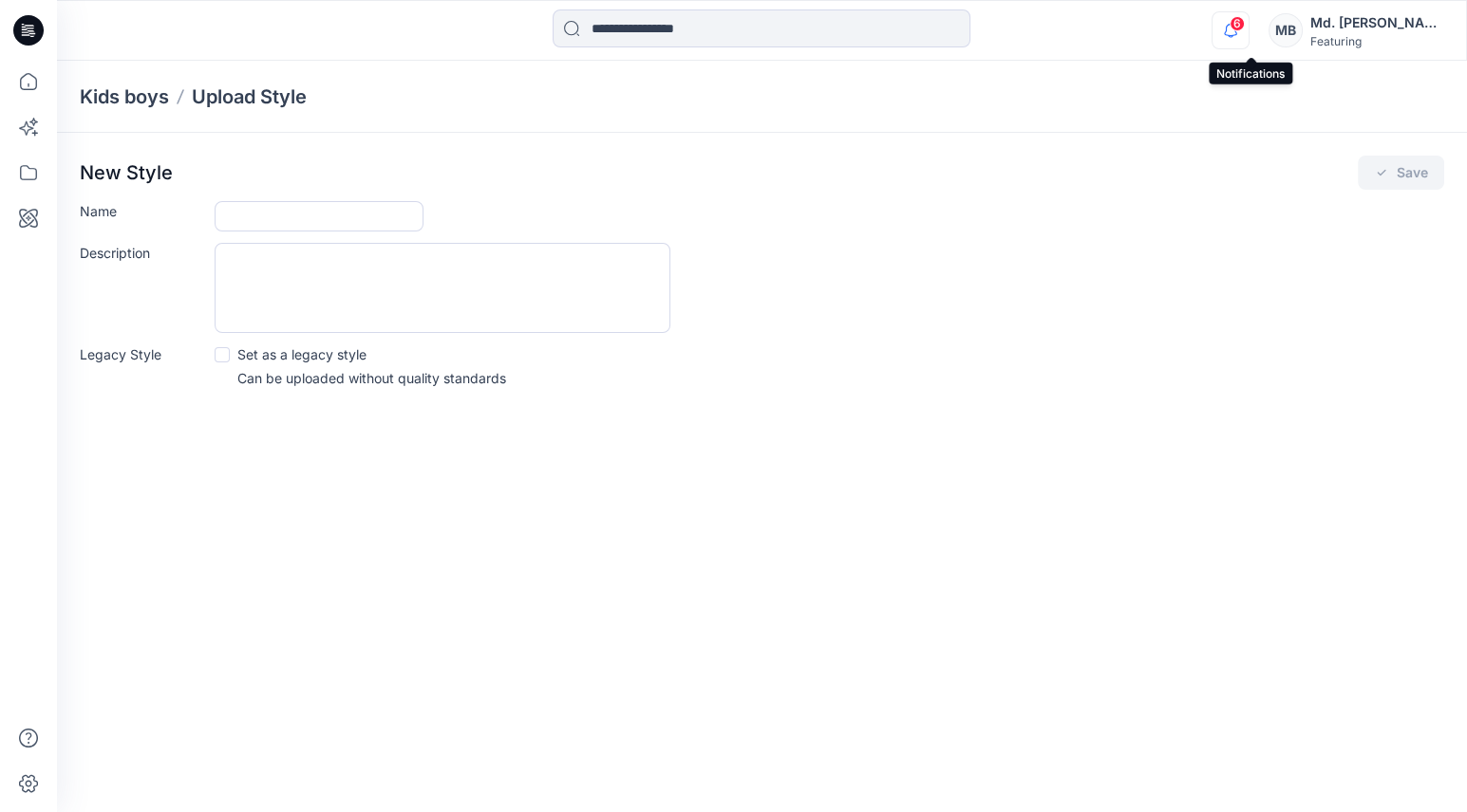
click at [1234, 37] on icon "button" at bounding box center [1231, 37] width 6 height 3
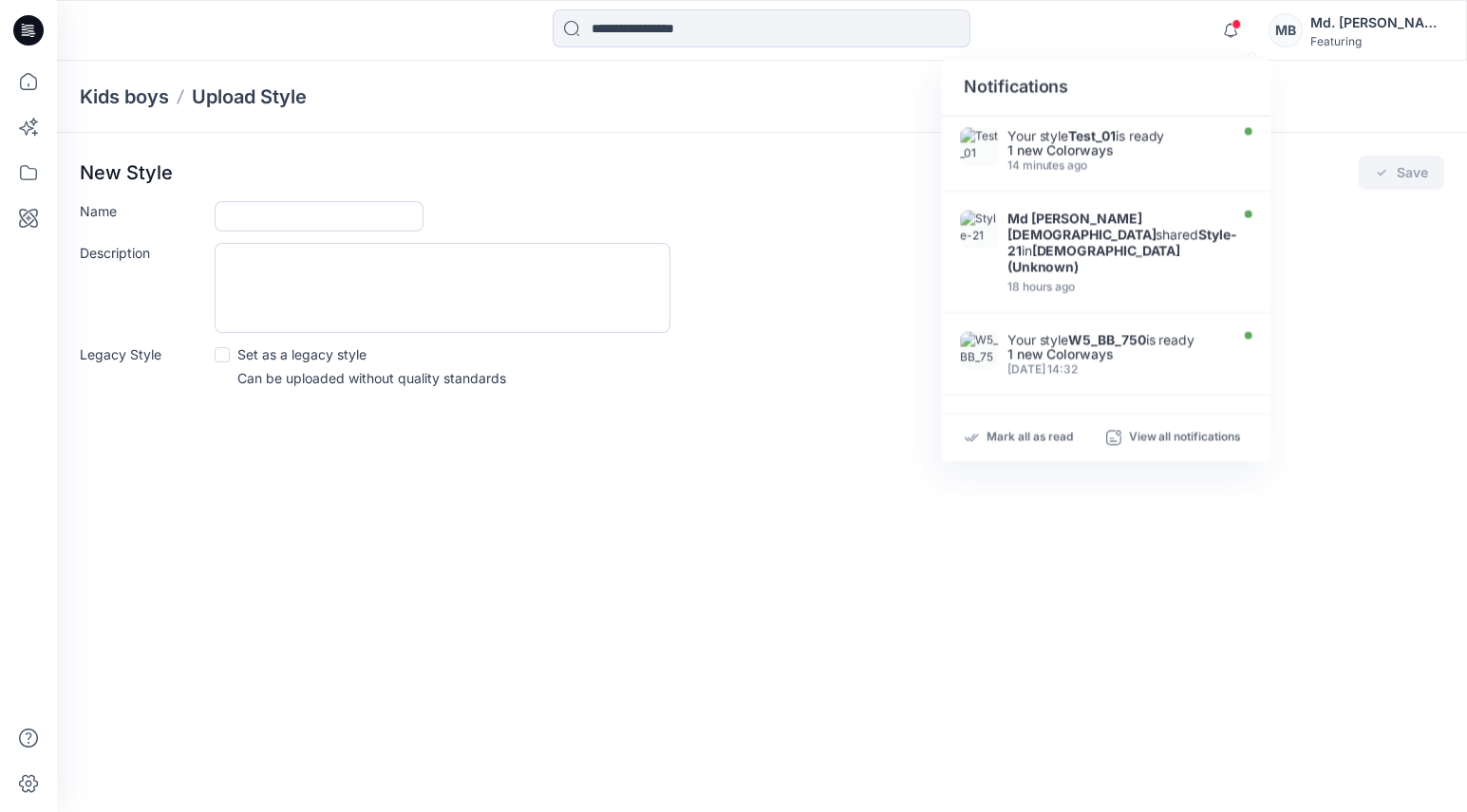
click at [895, 440] on div "Kids boys Upload Style New Style Save Name Description Legacy Style Set as a le…" at bounding box center [762, 437] width 1410 height 752
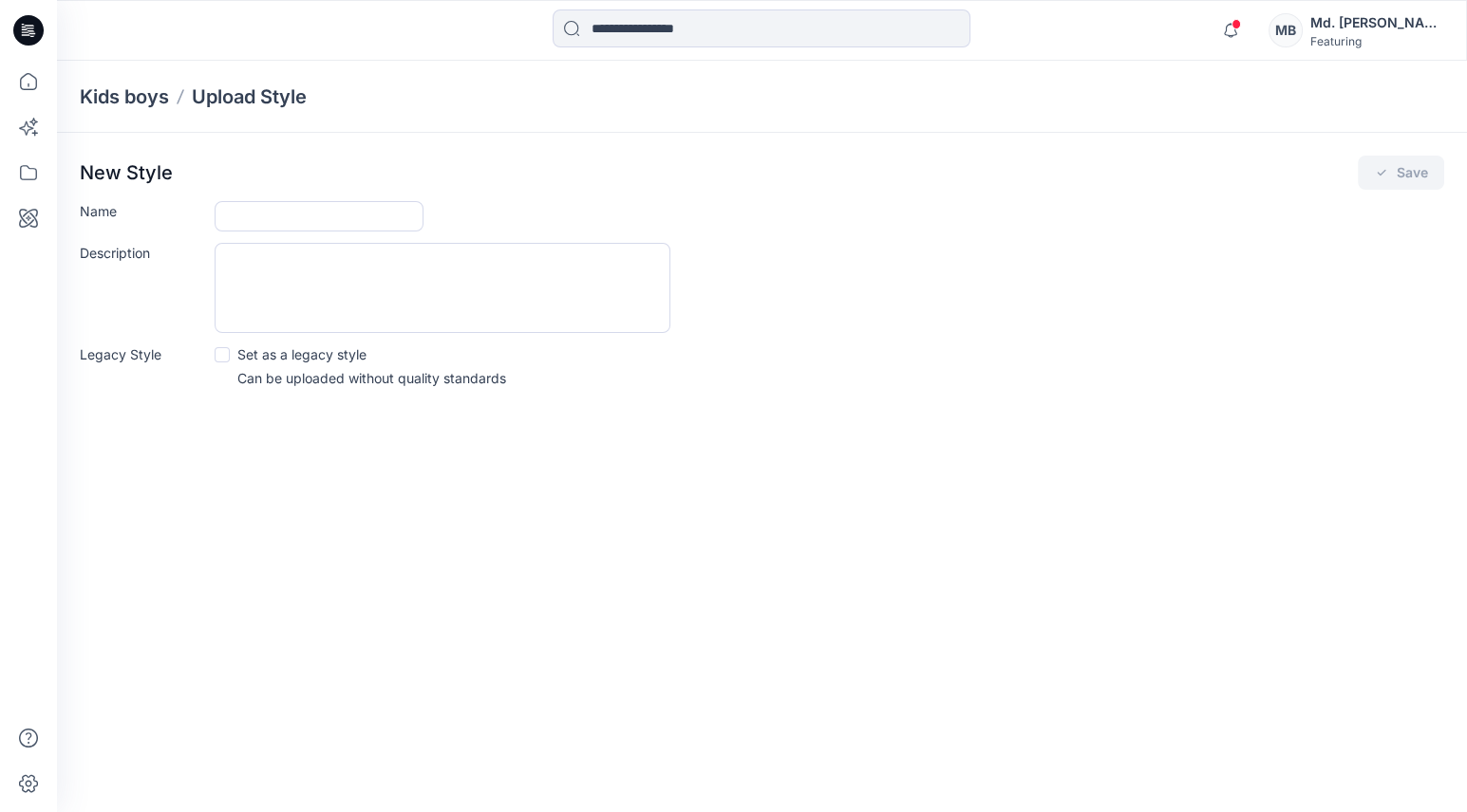
click at [39, 31] on icon at bounding box center [28, 30] width 31 height 31
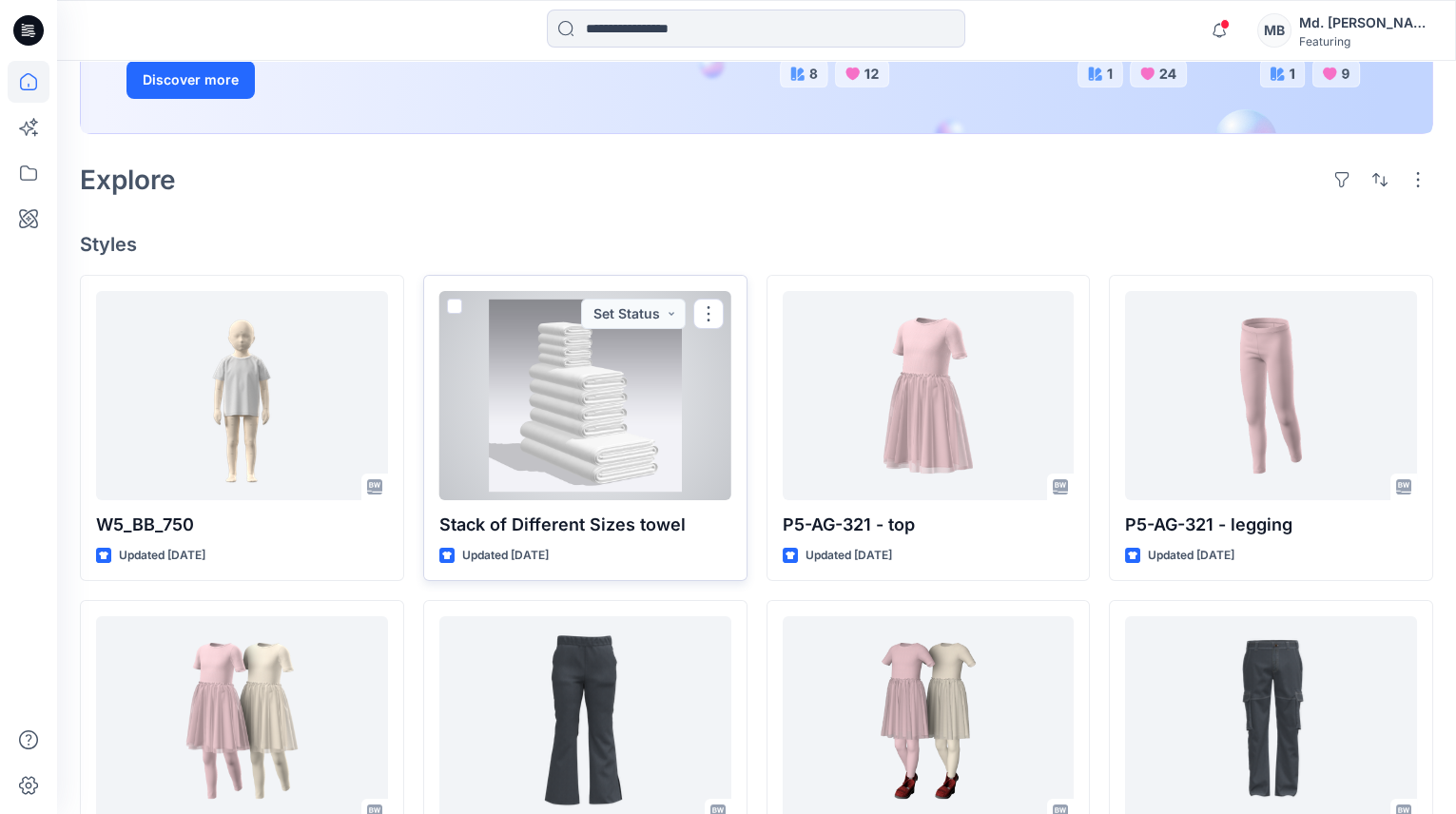
scroll to position [345, 0]
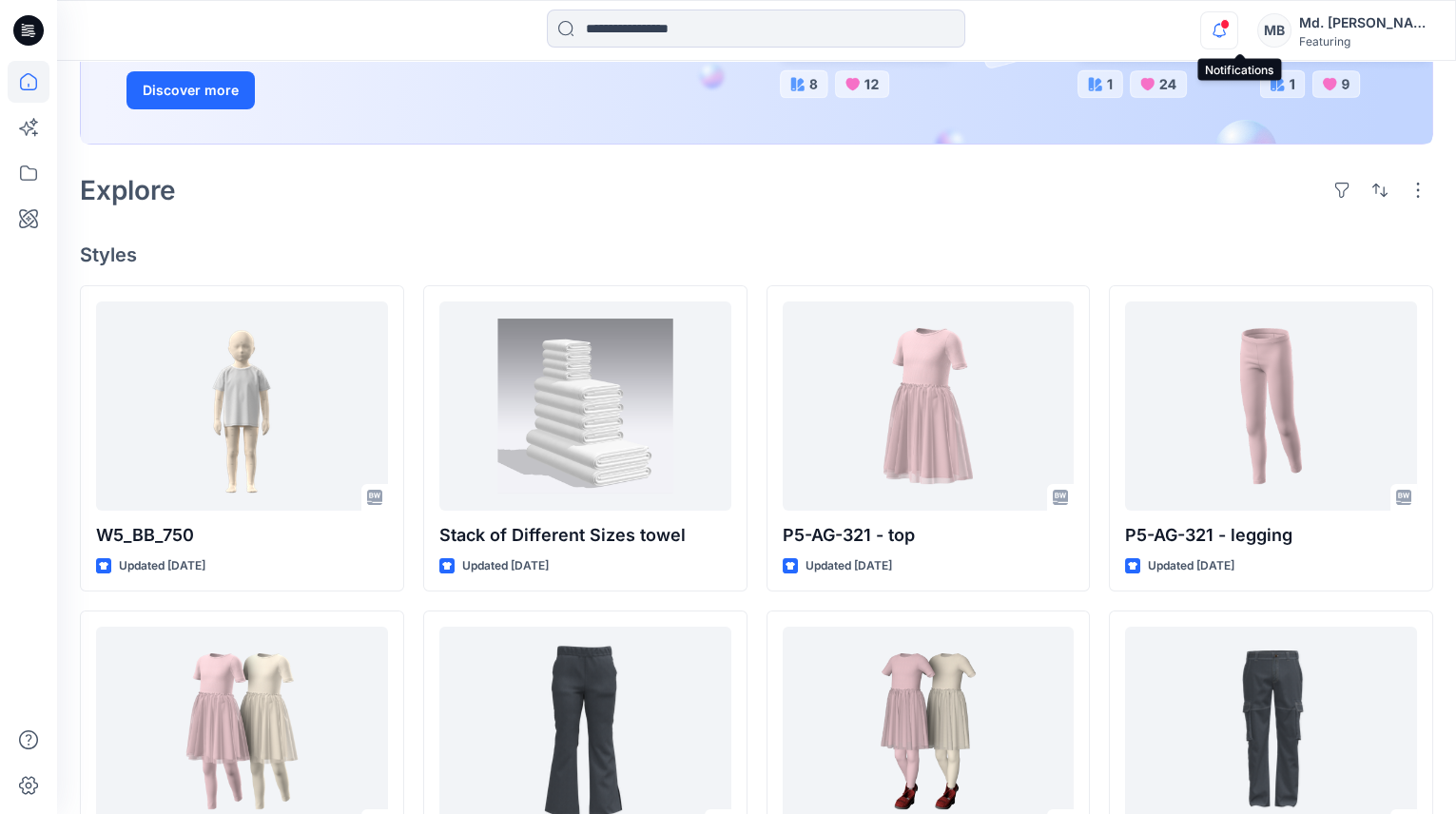
click at [1237, 31] on icon "button" at bounding box center [1219, 31] width 37 height 38
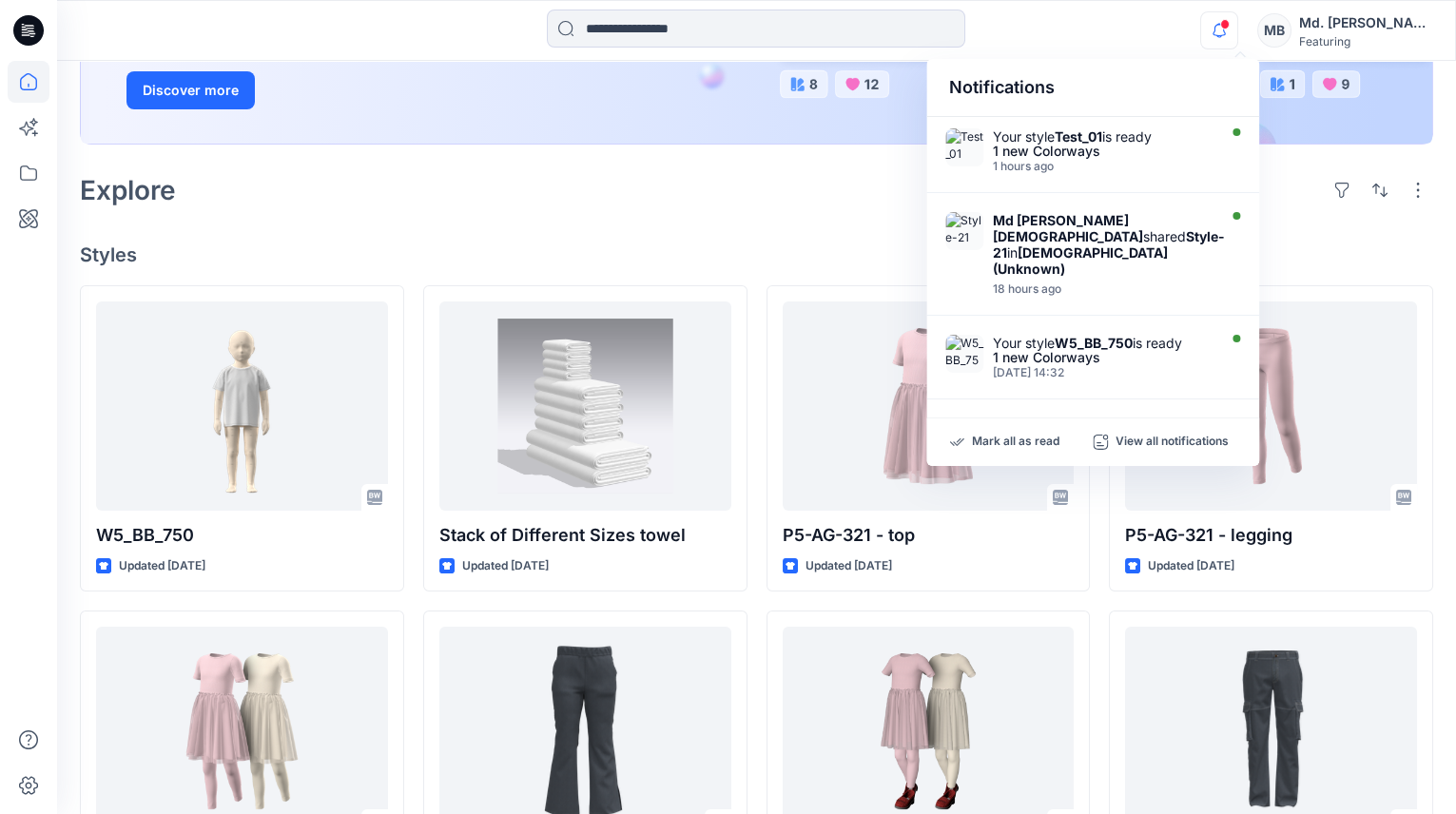
click at [744, 239] on div "Welcome back, Md. Besal New New Unleash Creativity, Speed Up Development Explor…" at bounding box center [756, 524] width 1399 height 1619
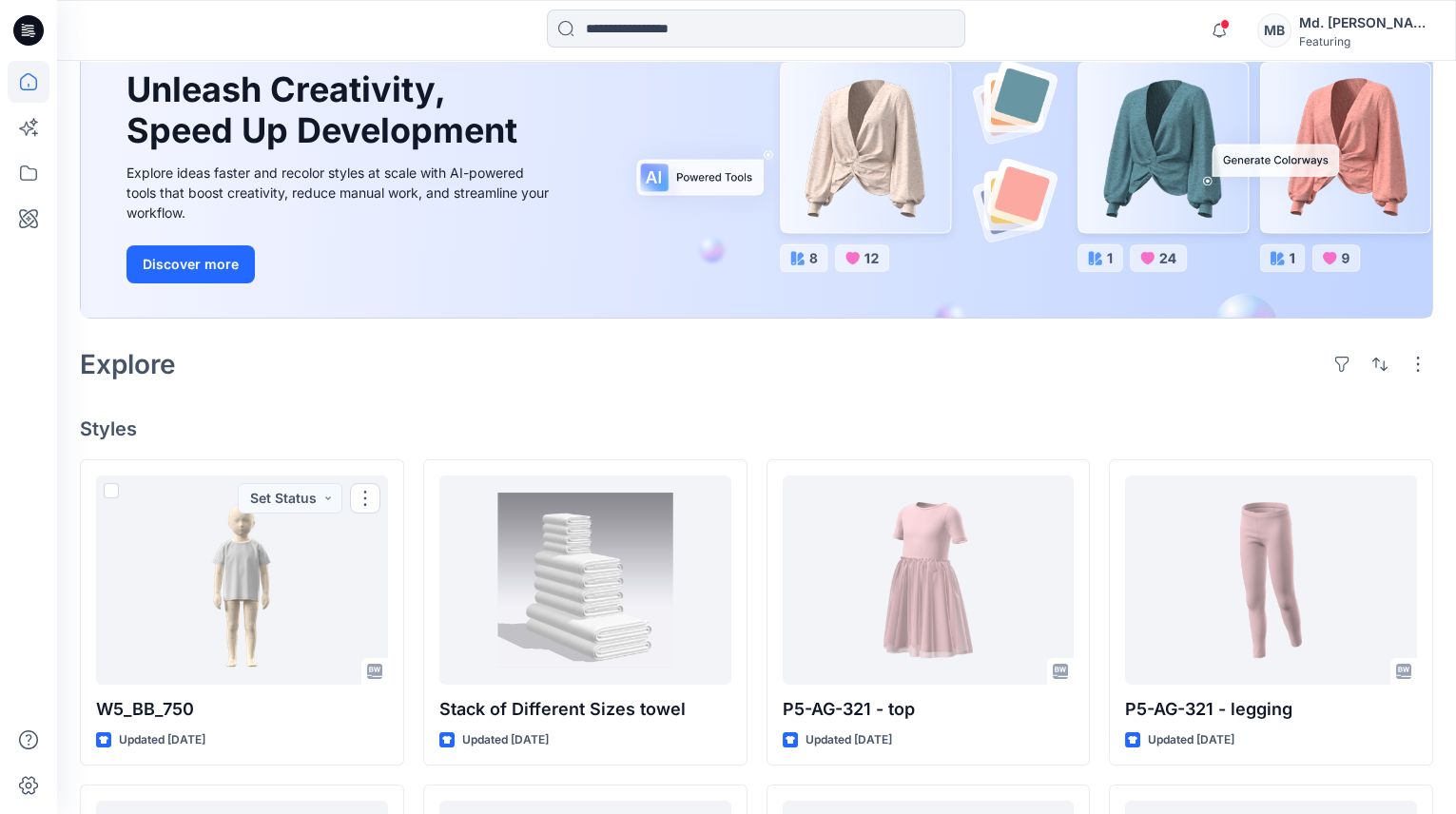
scroll to position [172, 0]
